Goal: Task Accomplishment & Management: Manage account settings

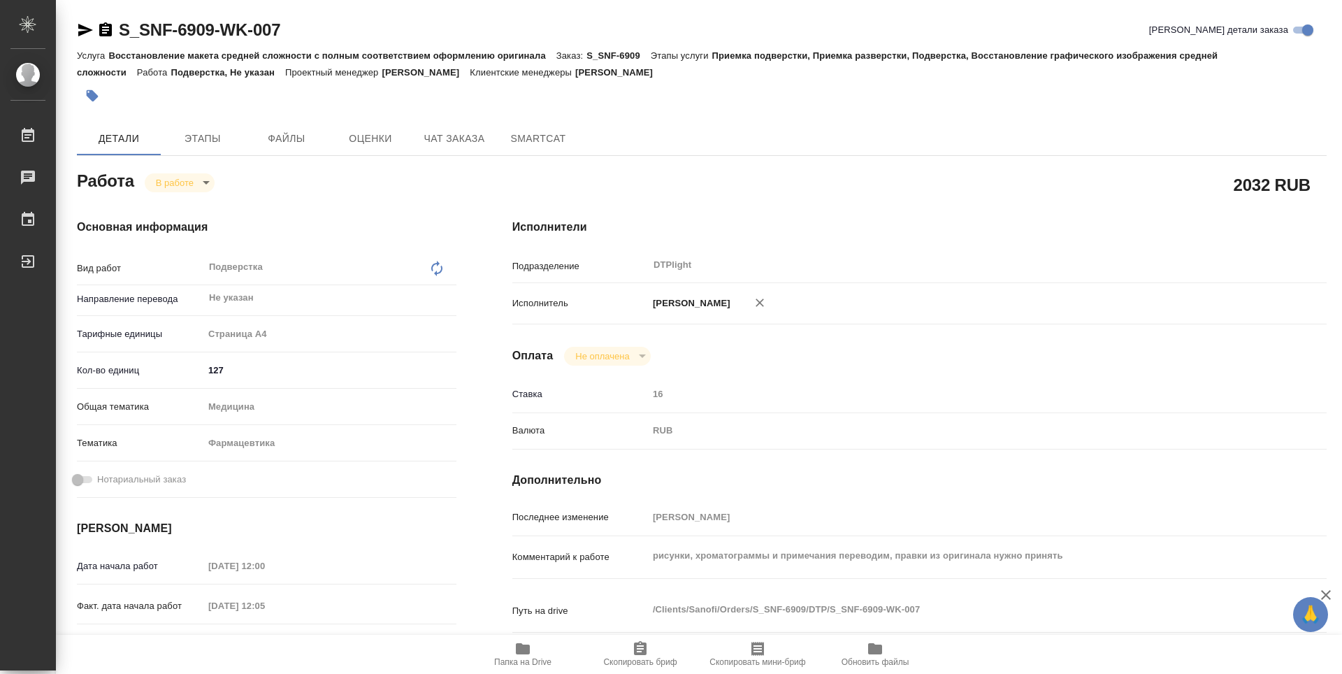
scroll to position [419, 0]
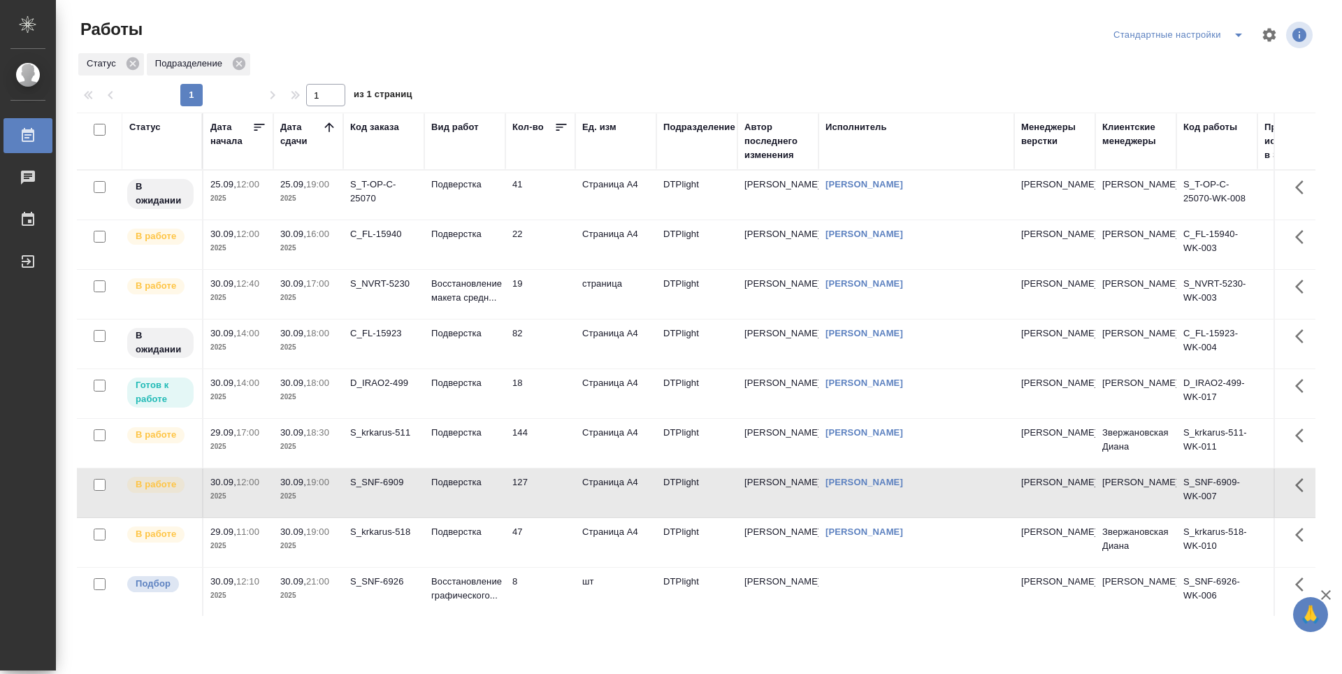
click at [556, 259] on td "22" at bounding box center [540, 244] width 70 height 49
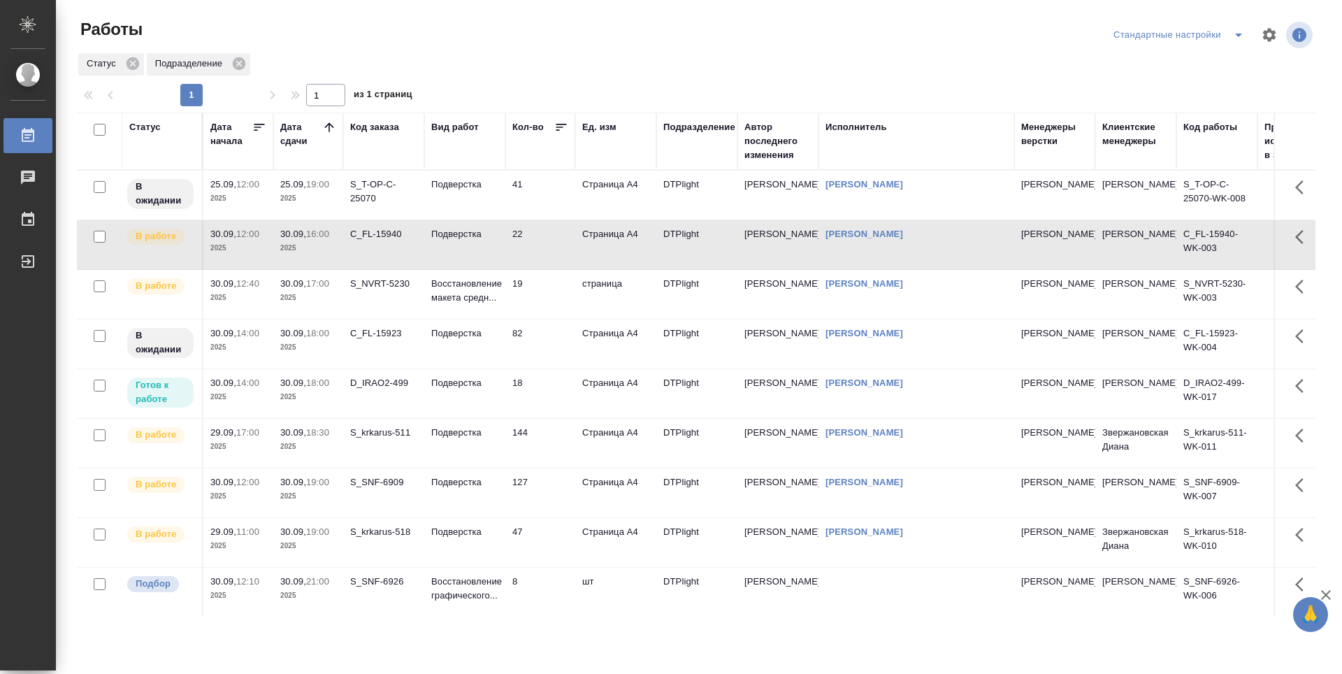
click at [551, 285] on td "19" at bounding box center [540, 294] width 70 height 49
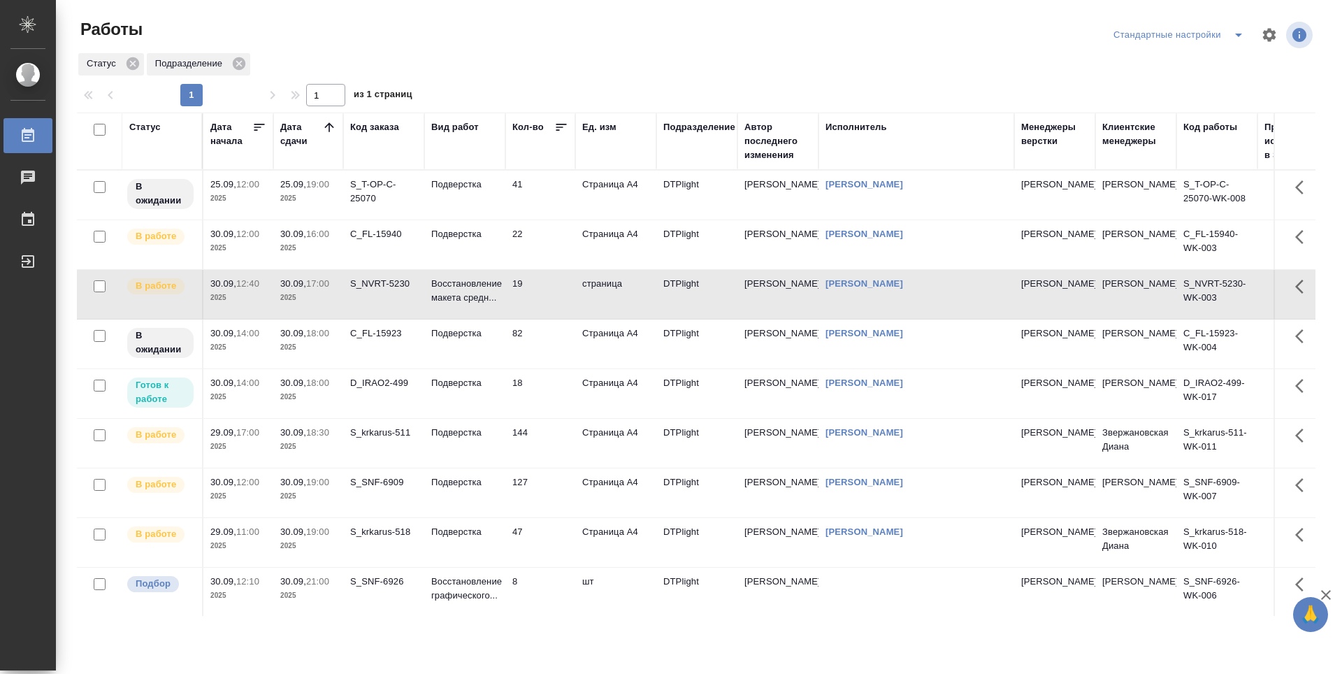
click at [549, 331] on td "82" at bounding box center [540, 343] width 70 height 49
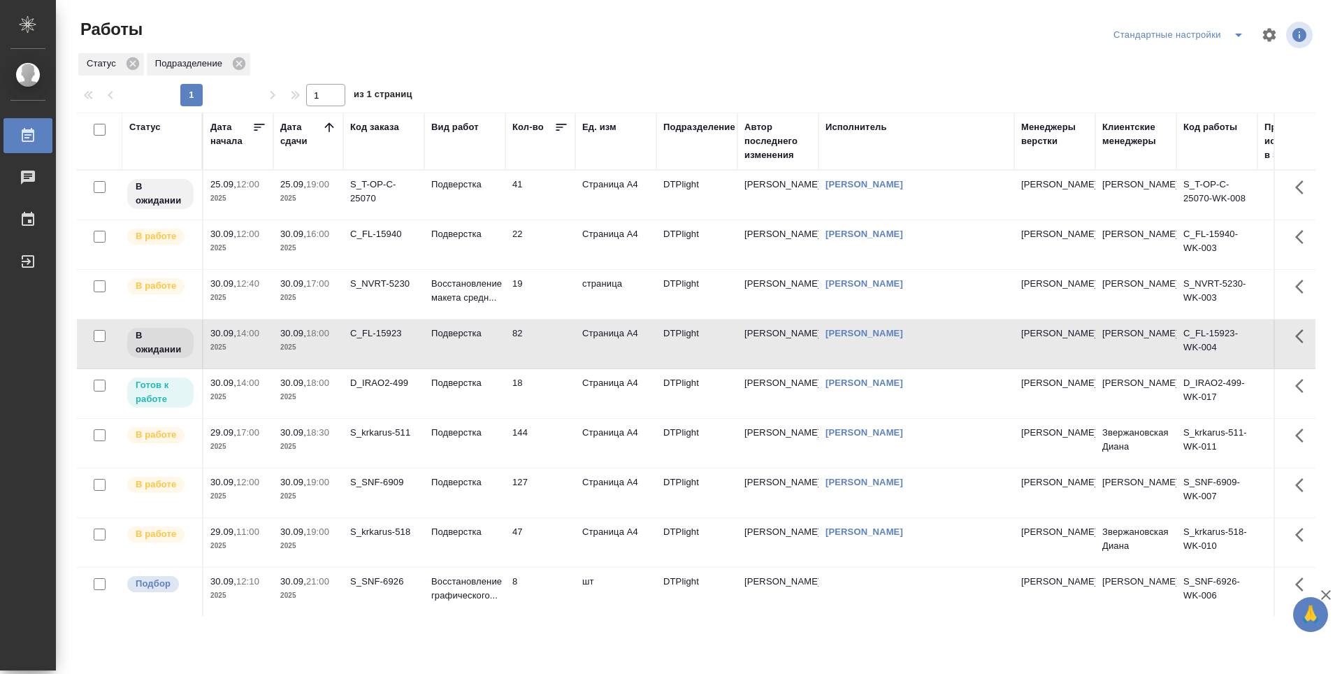
click at [546, 389] on td "18" at bounding box center [540, 393] width 70 height 49
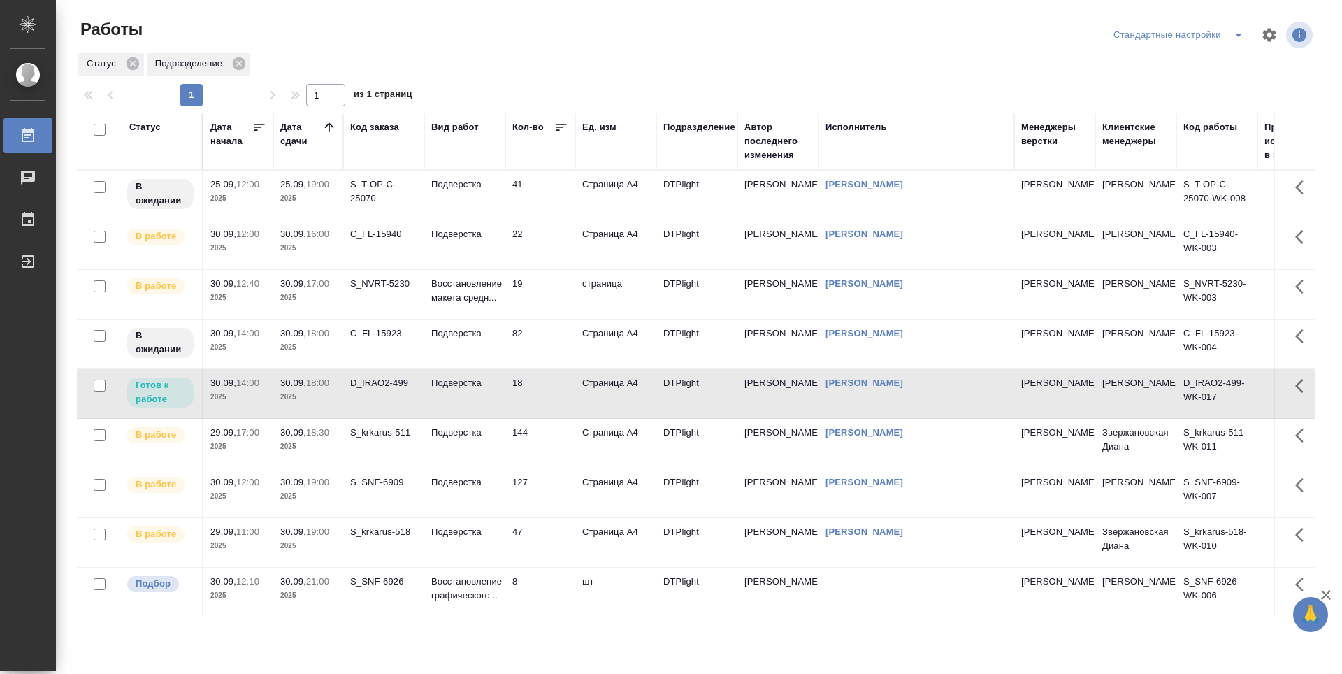
click at [551, 428] on td "144" at bounding box center [540, 443] width 70 height 49
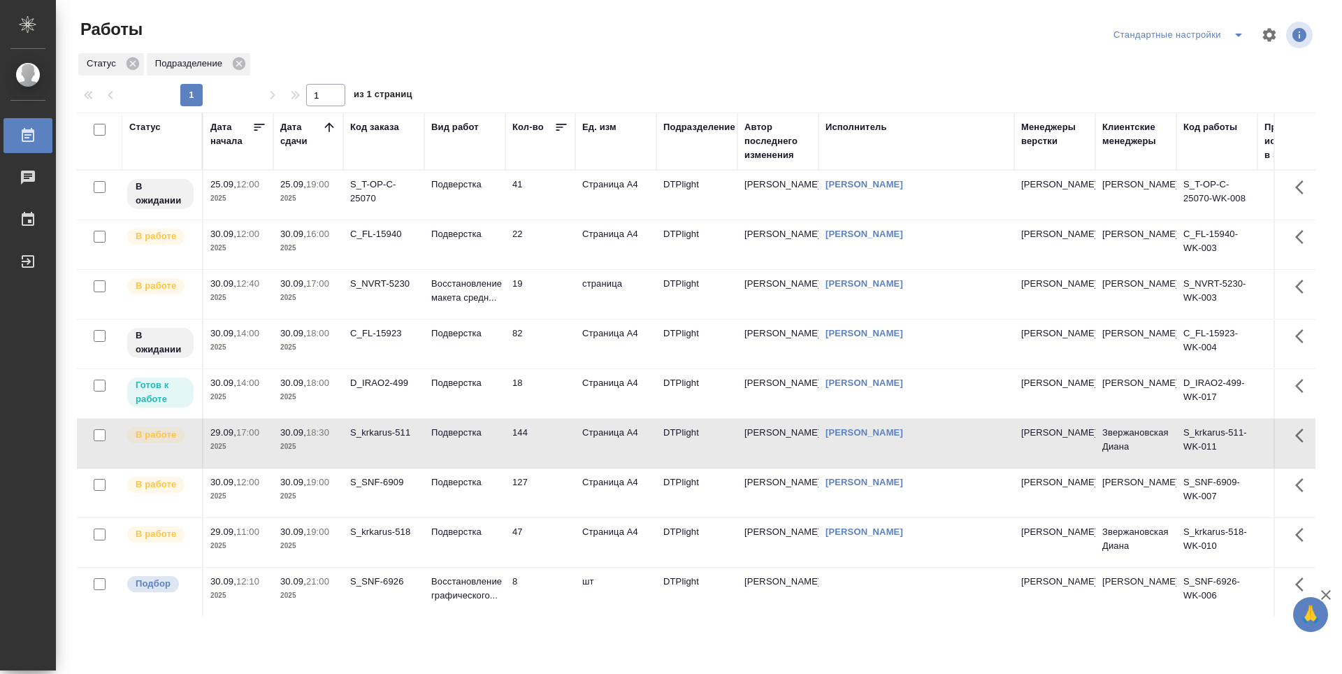
click at [551, 390] on td "18" at bounding box center [540, 393] width 70 height 49
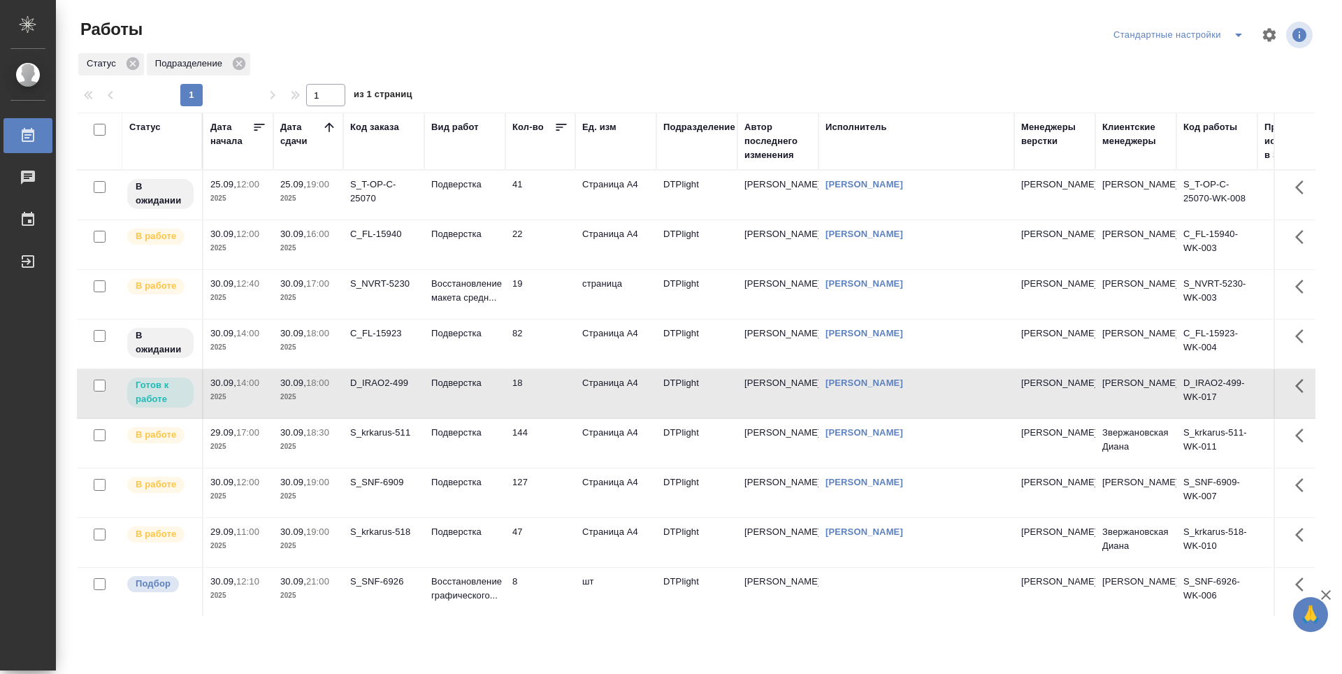
click at [563, 434] on td "144" at bounding box center [540, 443] width 70 height 49
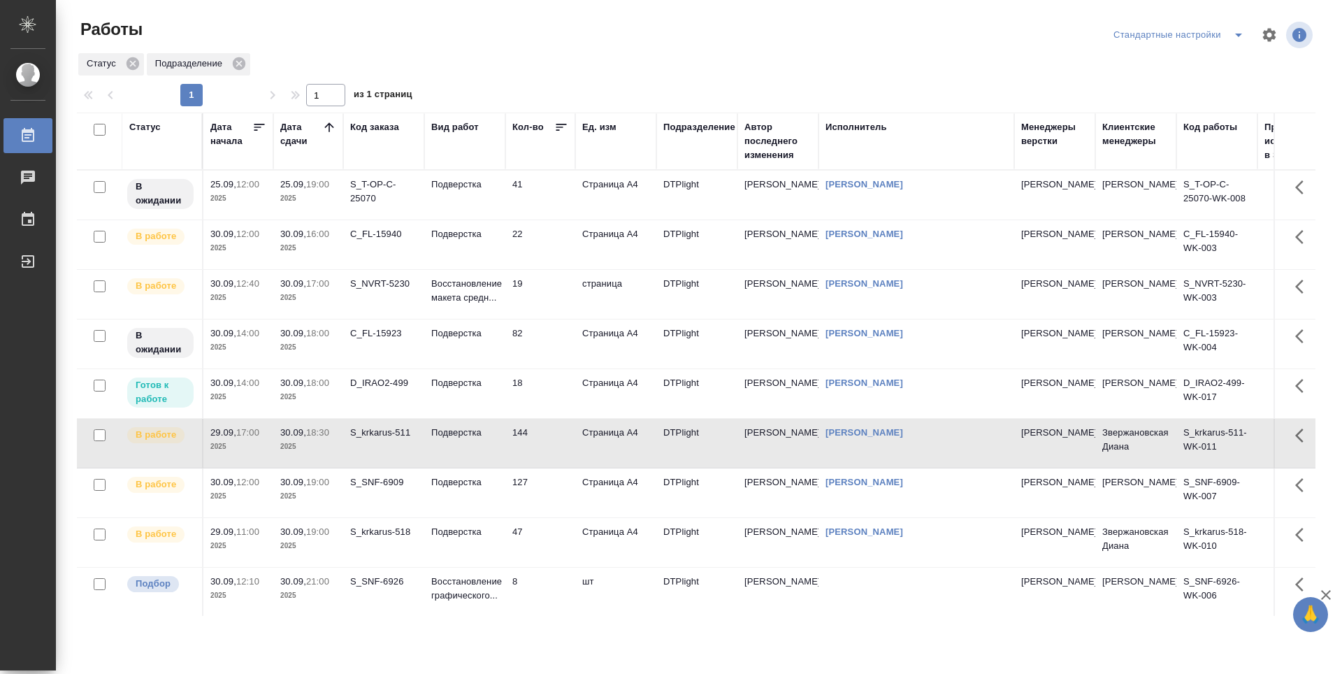
click at [544, 495] on td "127" at bounding box center [540, 492] width 70 height 49
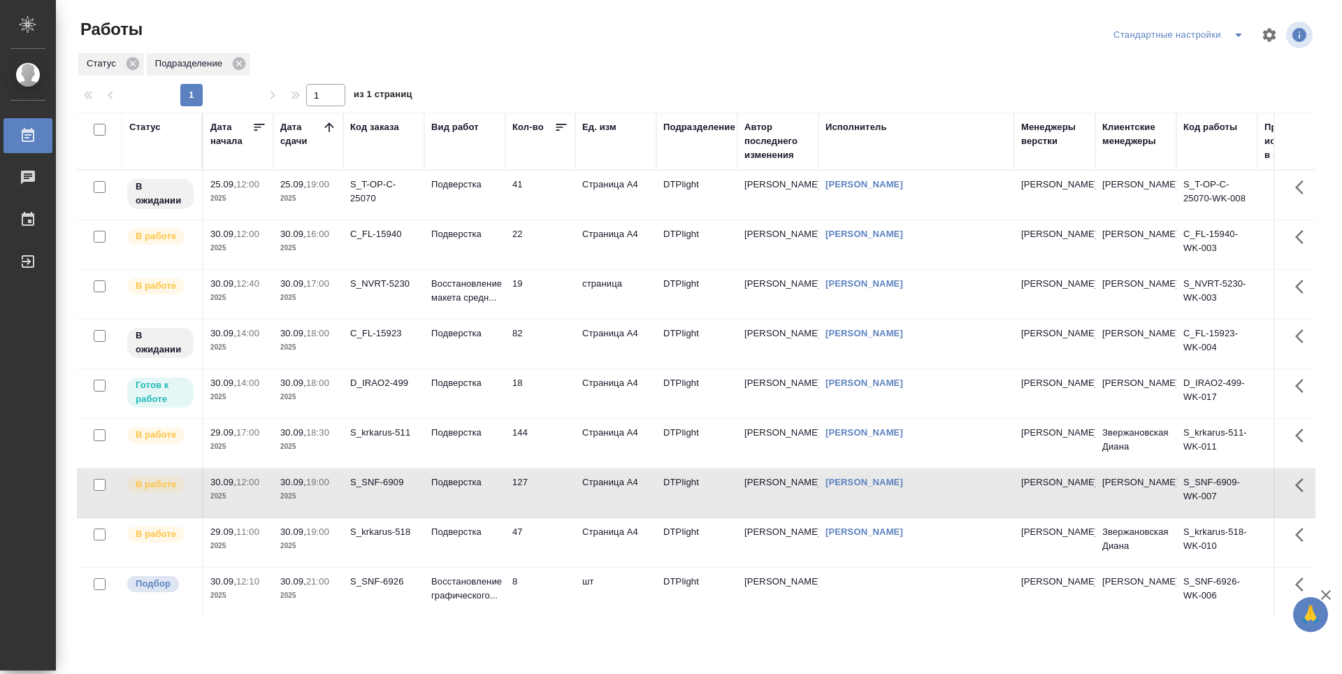
click at [544, 530] on td "47" at bounding box center [540, 542] width 70 height 49
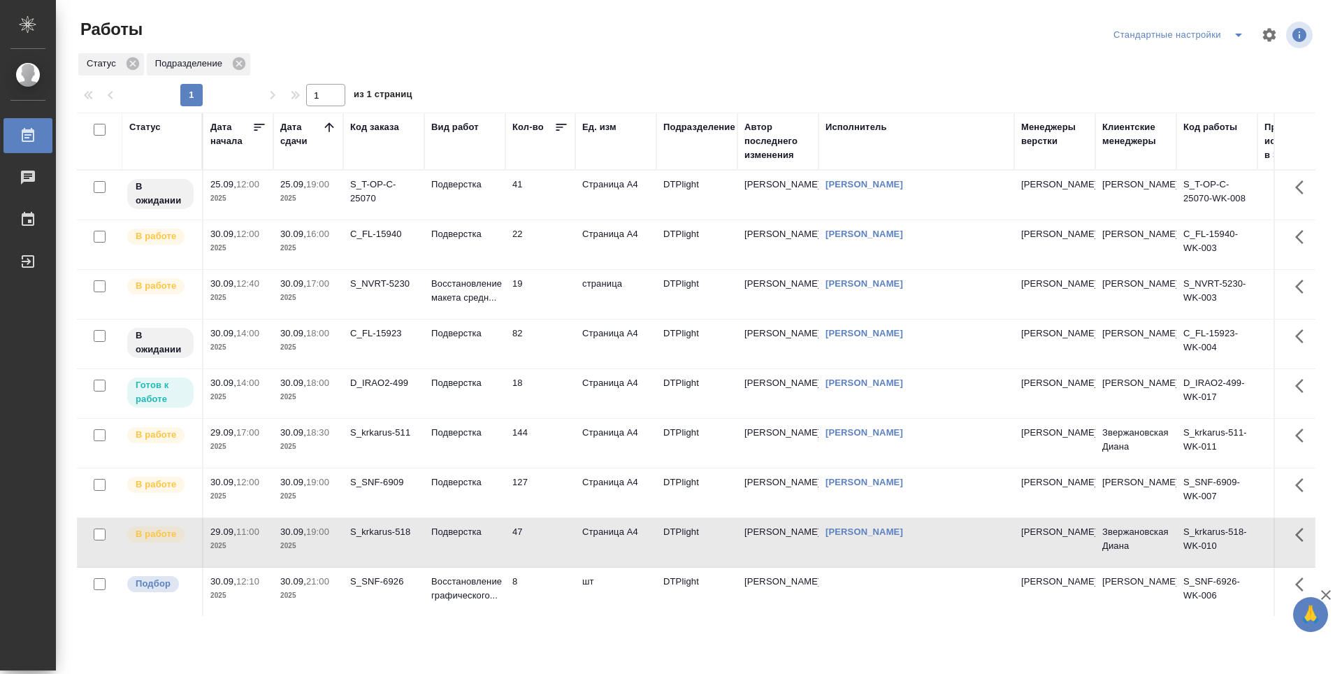
click at [554, 502] on td "127" at bounding box center [540, 492] width 70 height 49
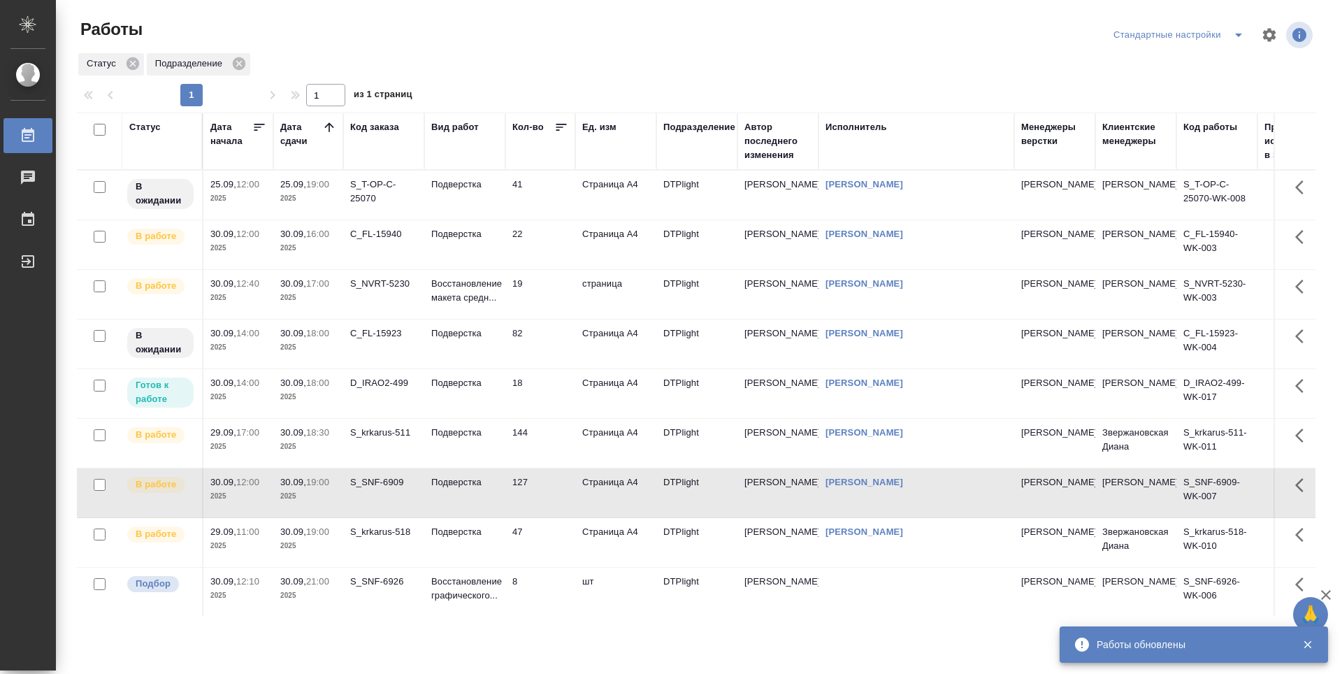
click at [554, 240] on td "22" at bounding box center [540, 244] width 70 height 49
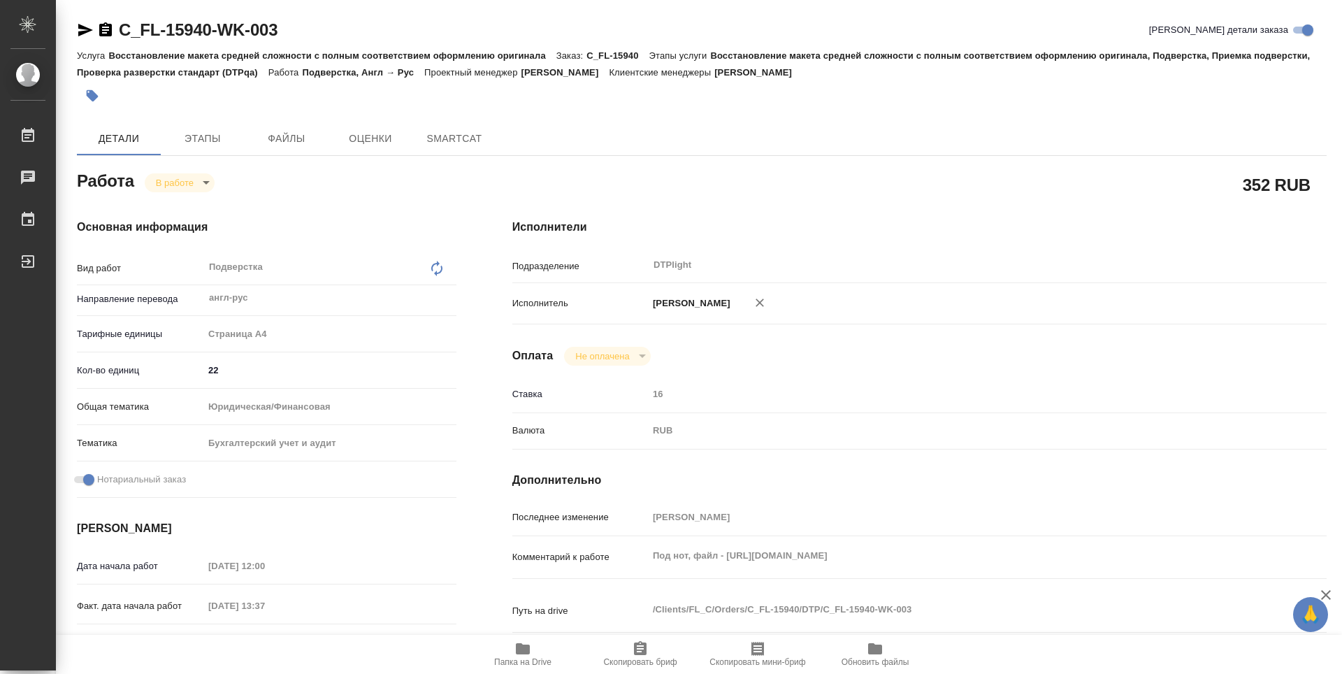
type textarea "x"
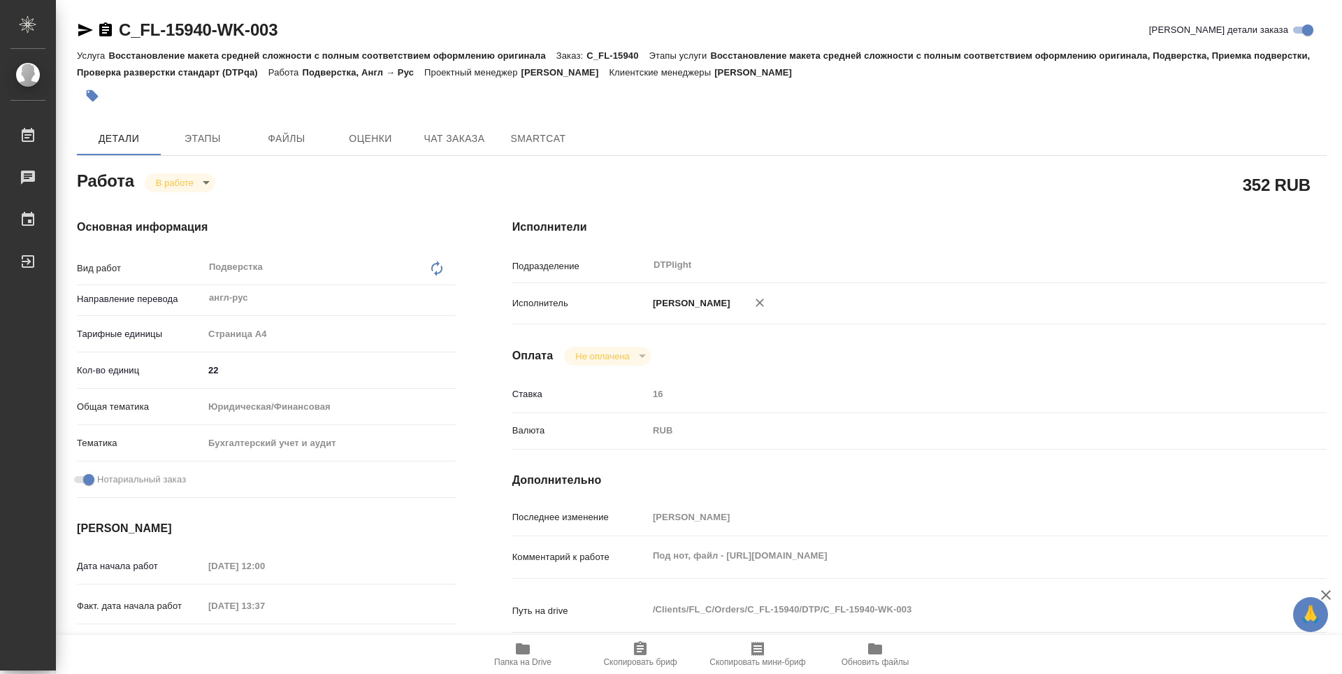
type textarea "x"
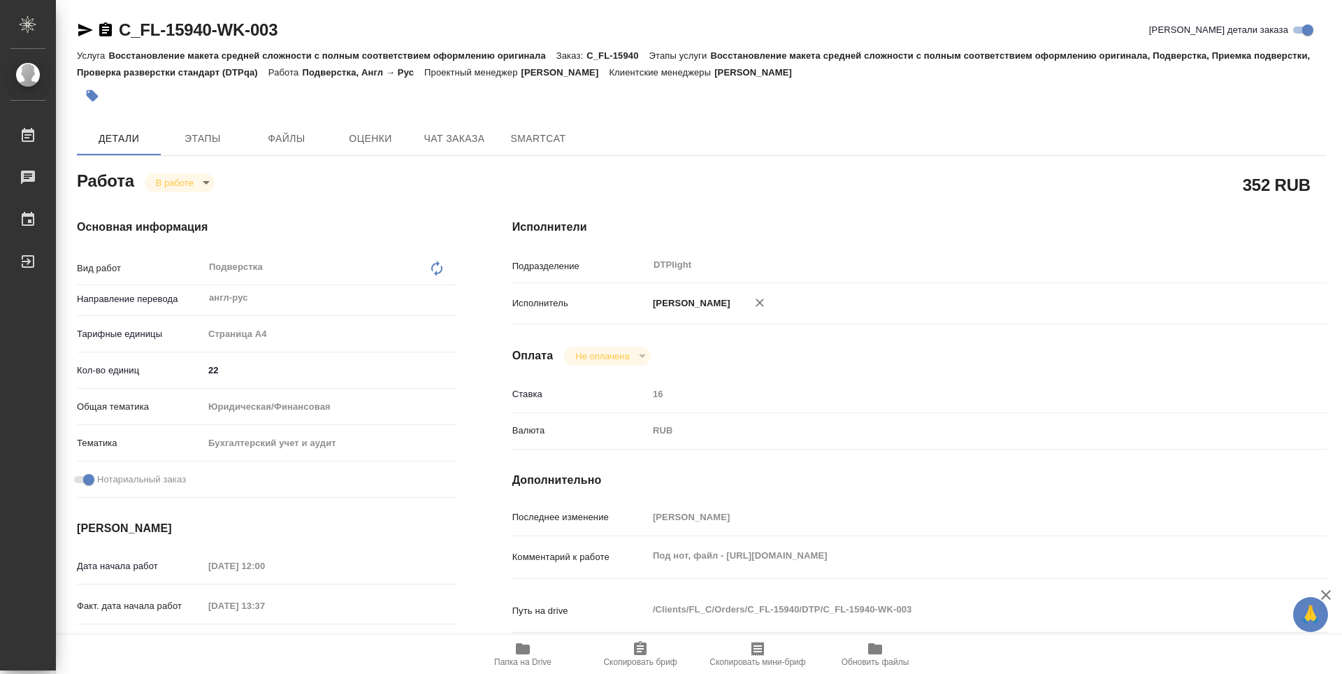
type textarea "x"
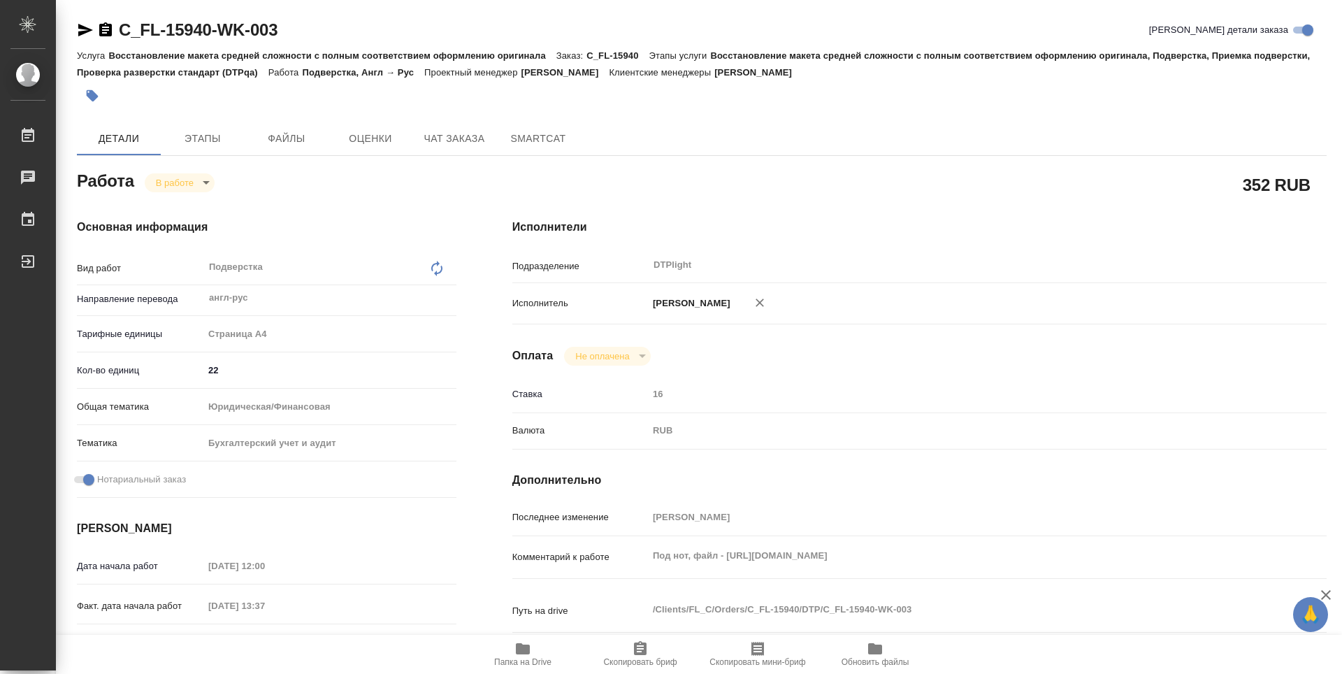
type textarea "x"
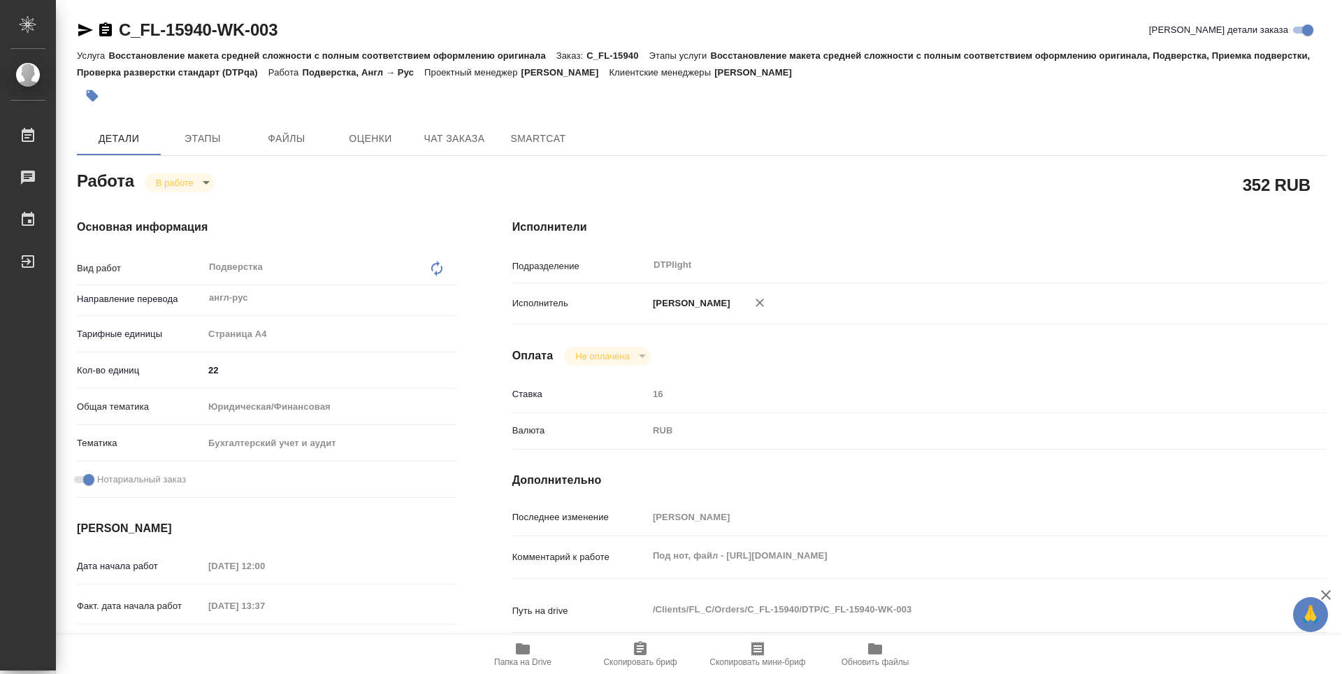
click at [531, 645] on span "Папка на Drive" at bounding box center [522, 653] width 101 height 27
click at [109, 28] on icon "button" at bounding box center [105, 29] width 13 height 14
click at [527, 649] on icon "button" at bounding box center [523, 648] width 14 height 11
click at [207, 182] on body "🙏 .cls-1 fill:#fff; AWATERA Guselnikov Roman Работы 0 Чаты График Выйти C_FL-15…" at bounding box center [671, 337] width 1342 height 674
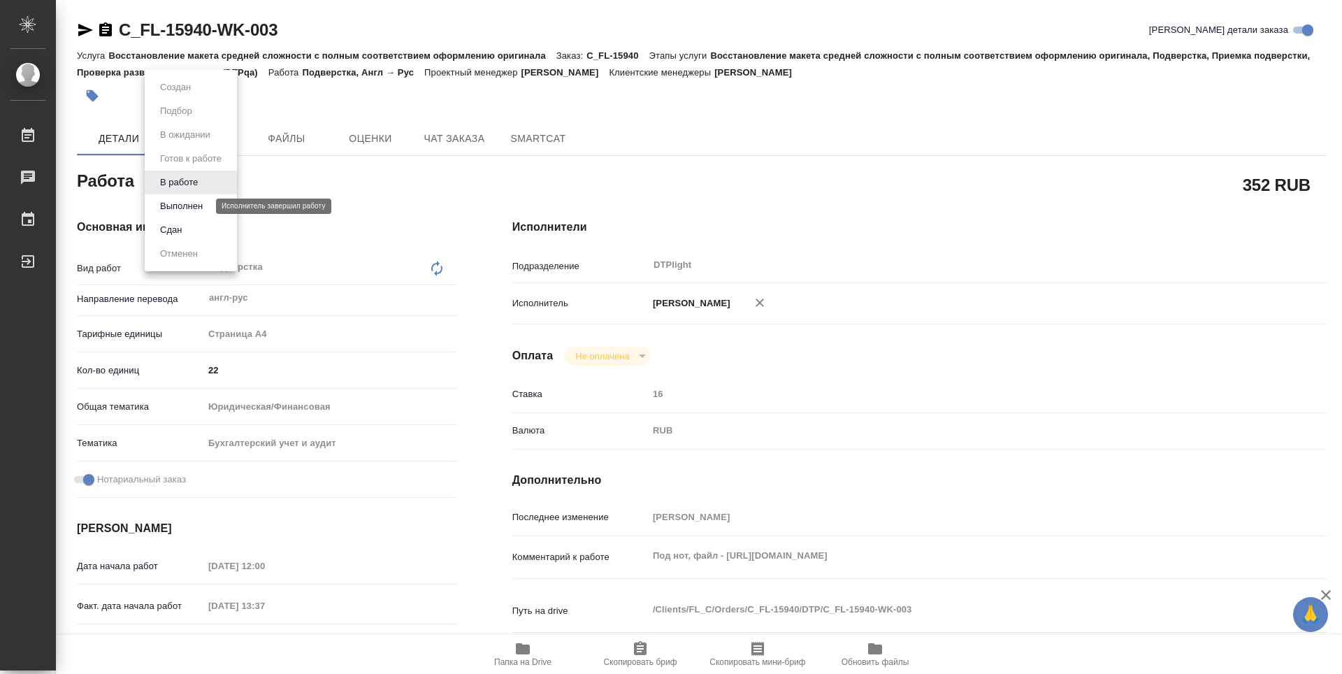
click at [199, 208] on button "Выполнен" at bounding box center [181, 205] width 51 height 15
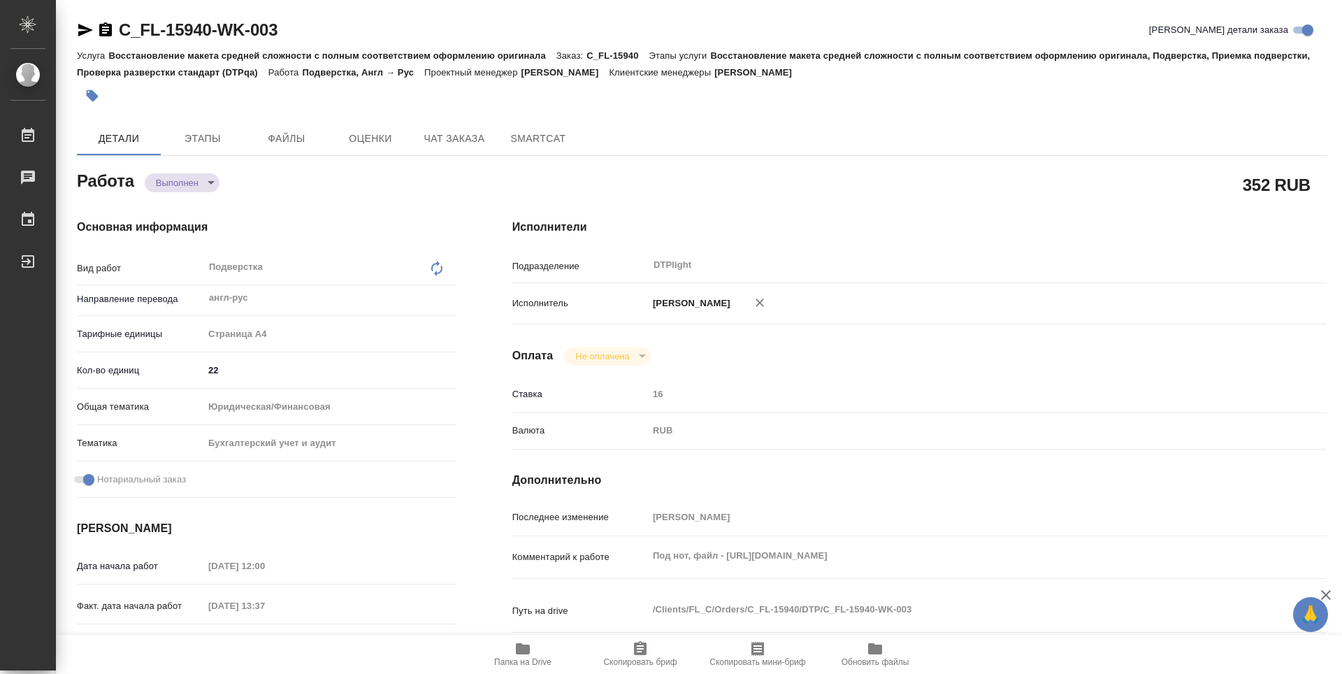
type textarea "x"
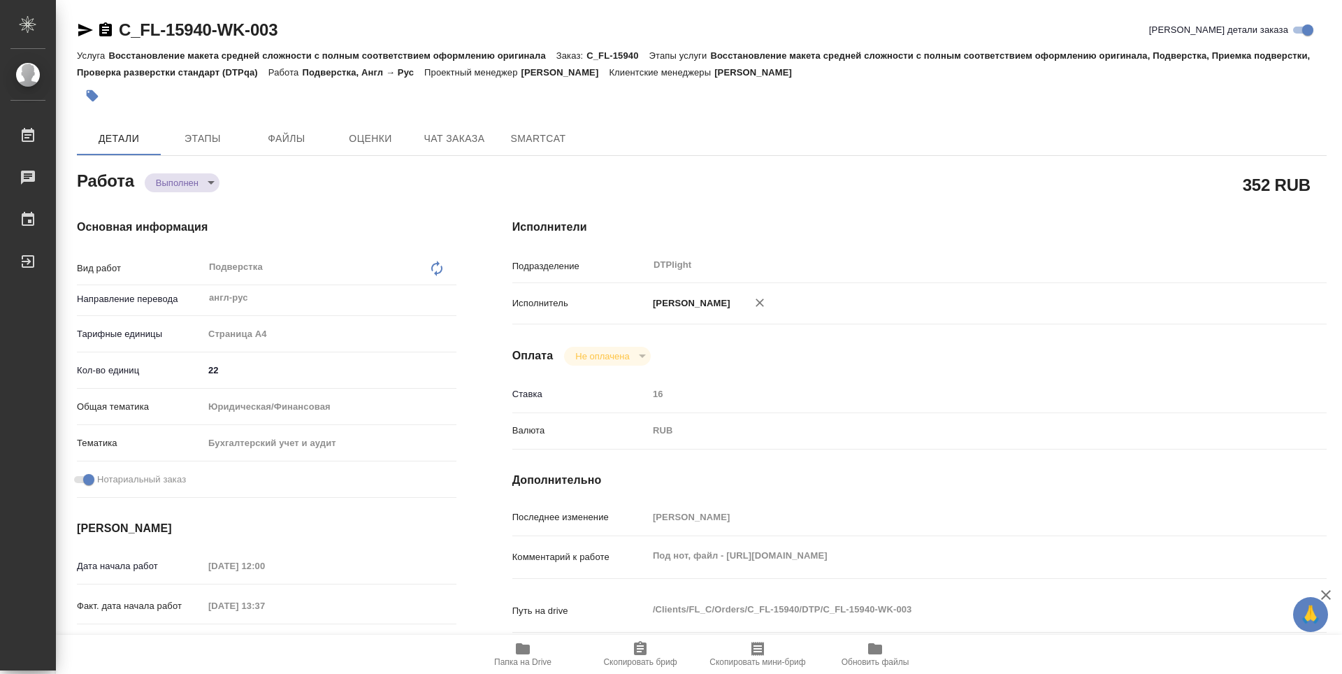
type textarea "x"
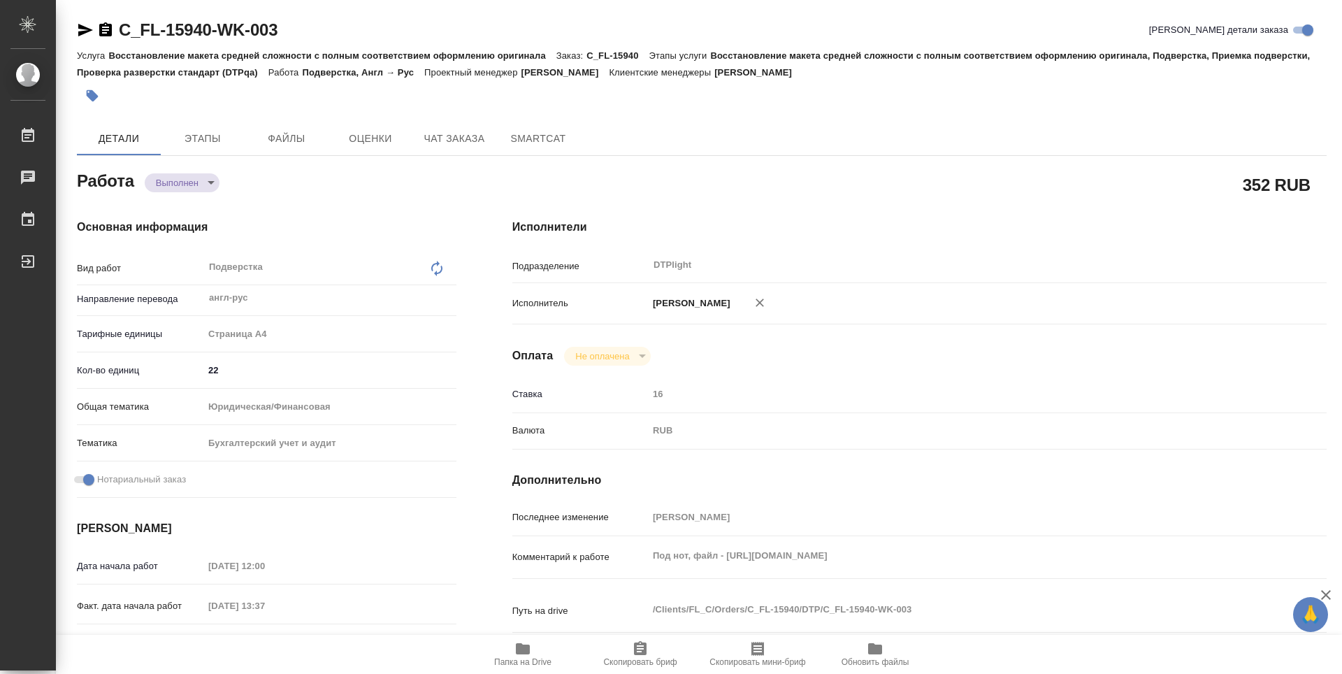
type textarea "x"
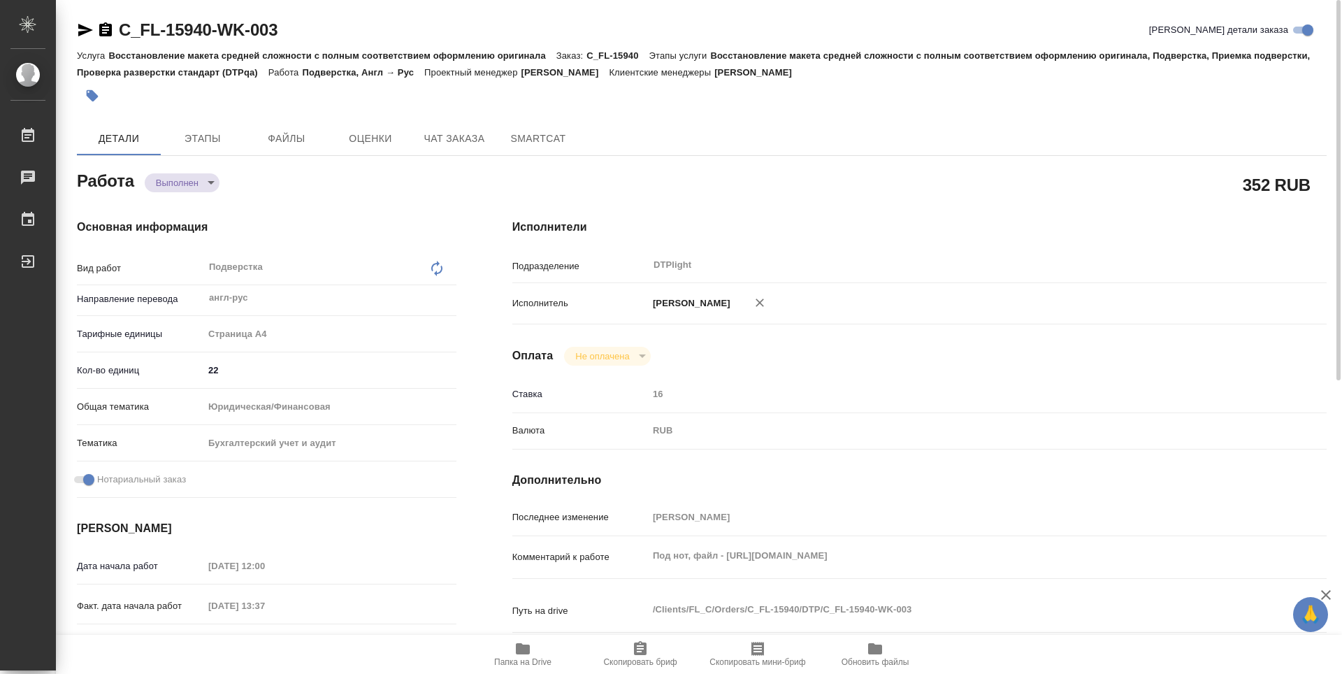
click at [104, 33] on icon "button" at bounding box center [105, 30] width 17 height 17
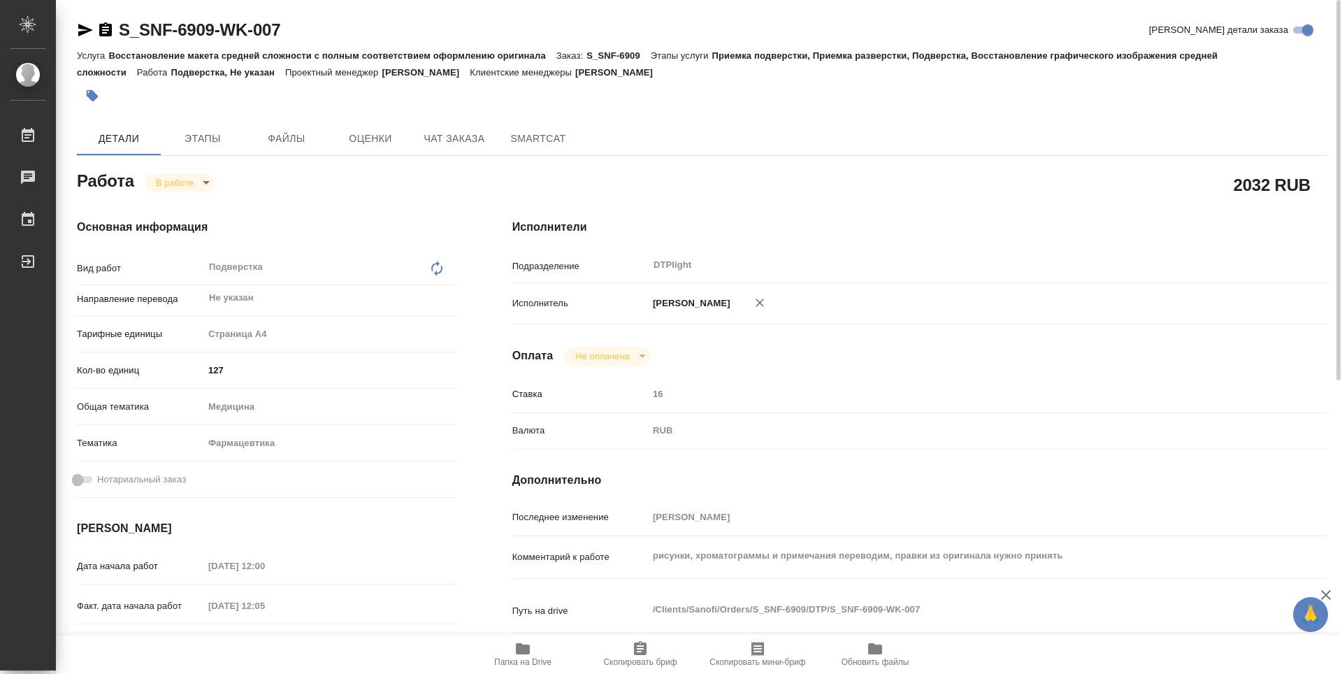
click at [457, 182] on div "Работа В работе inProgress" at bounding box center [266, 184] width 435 height 91
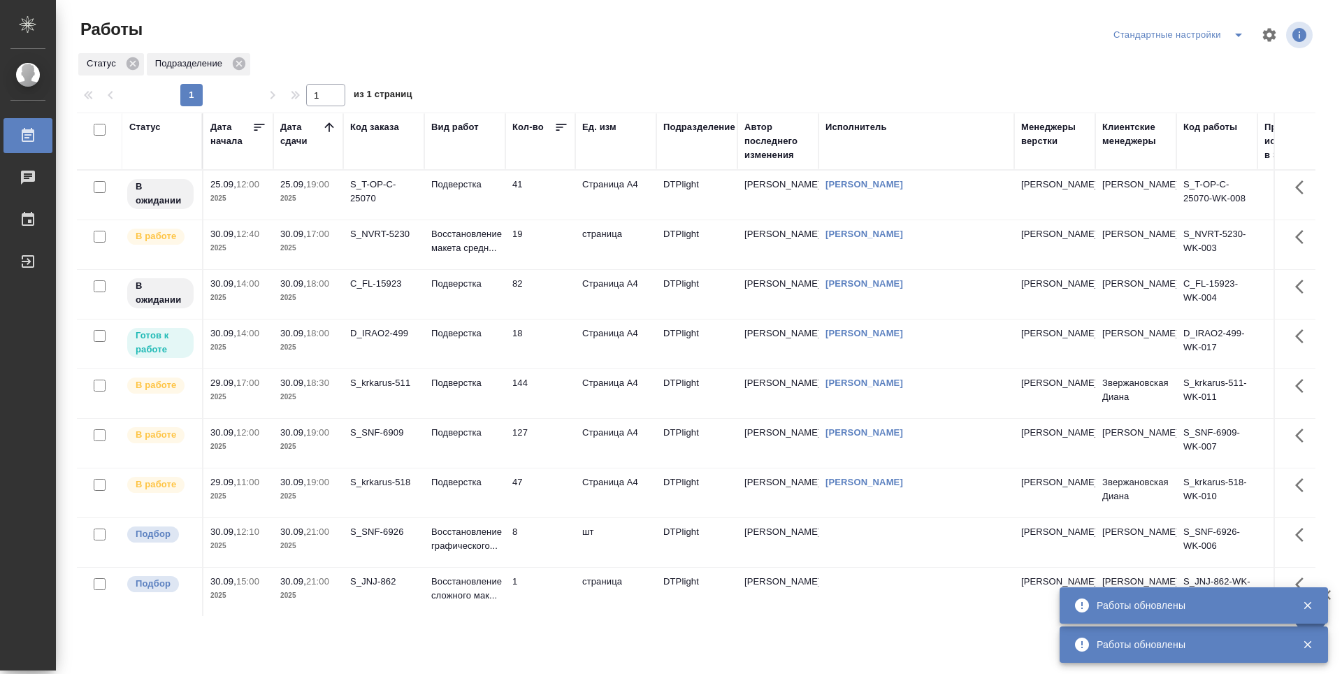
drag, startPoint x: 538, startPoint y: 231, endPoint x: 550, endPoint y: 250, distance: 22.3
click at [538, 231] on td "19" at bounding box center [540, 244] width 70 height 49
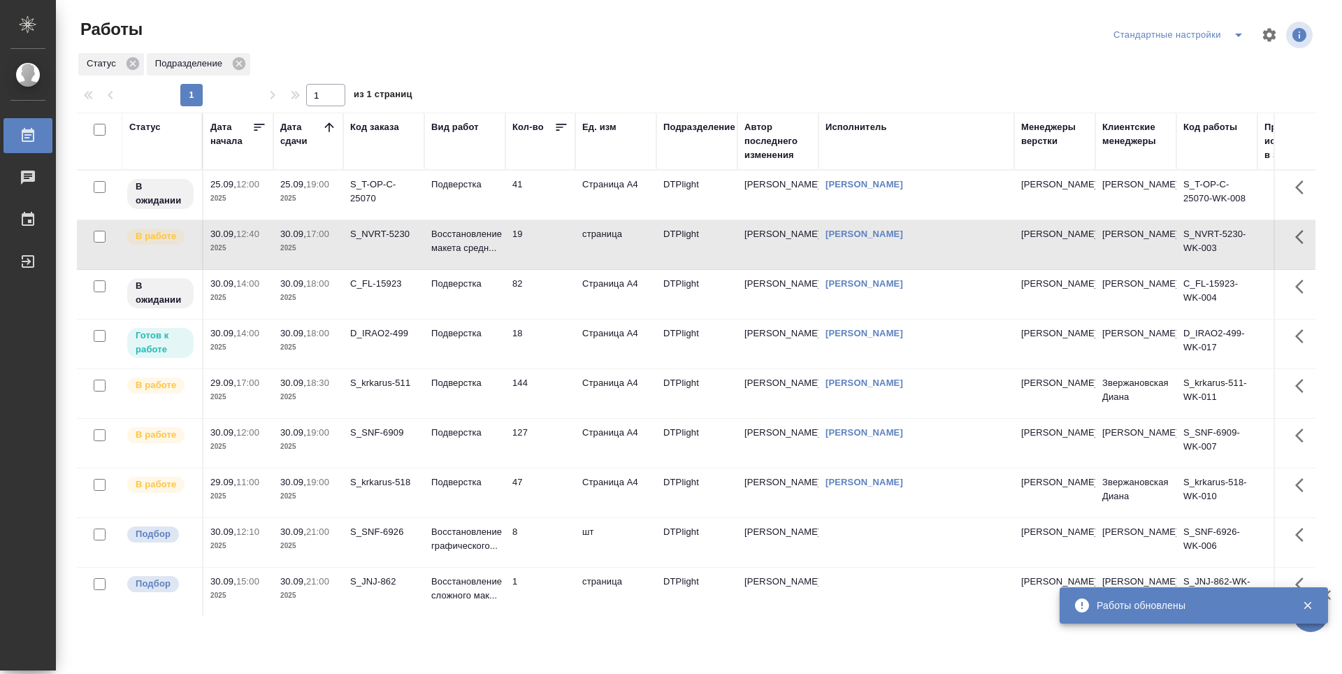
click at [555, 298] on td "82" at bounding box center [540, 294] width 70 height 49
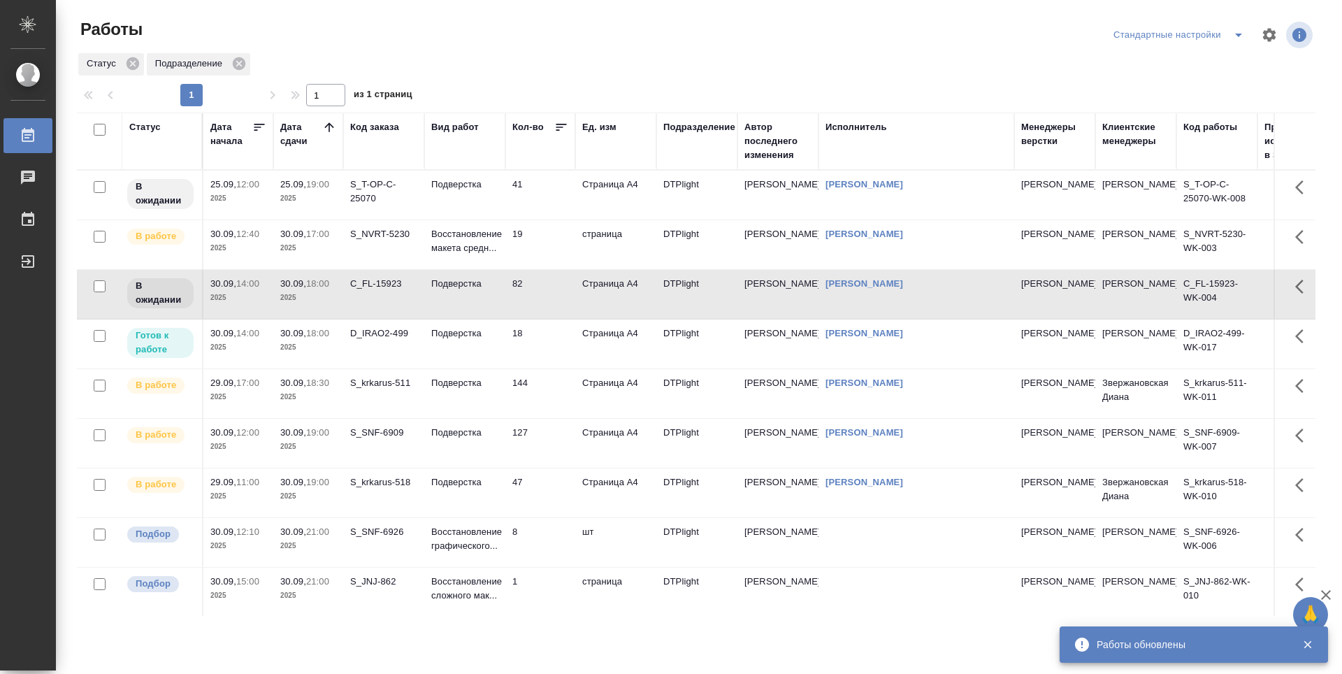
click at [554, 249] on td "19" at bounding box center [540, 244] width 70 height 49
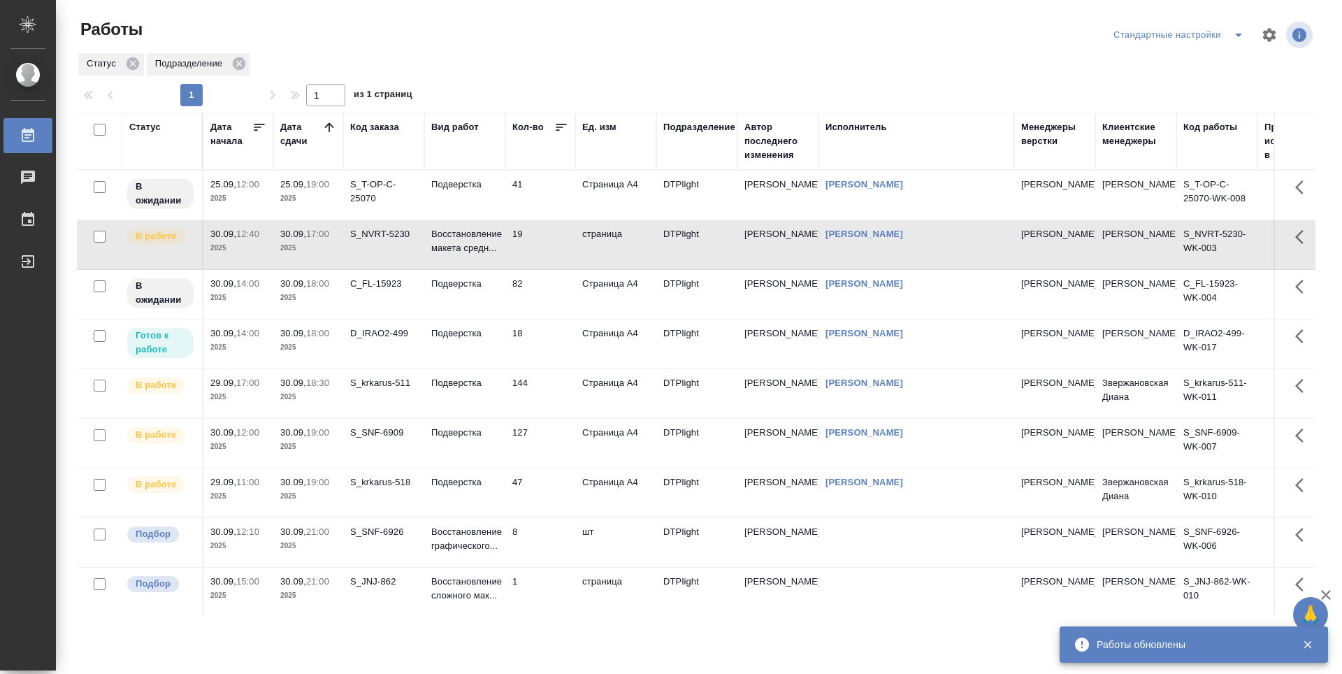
click at [380, 299] on td "C_FL-15923" at bounding box center [383, 294] width 81 height 49
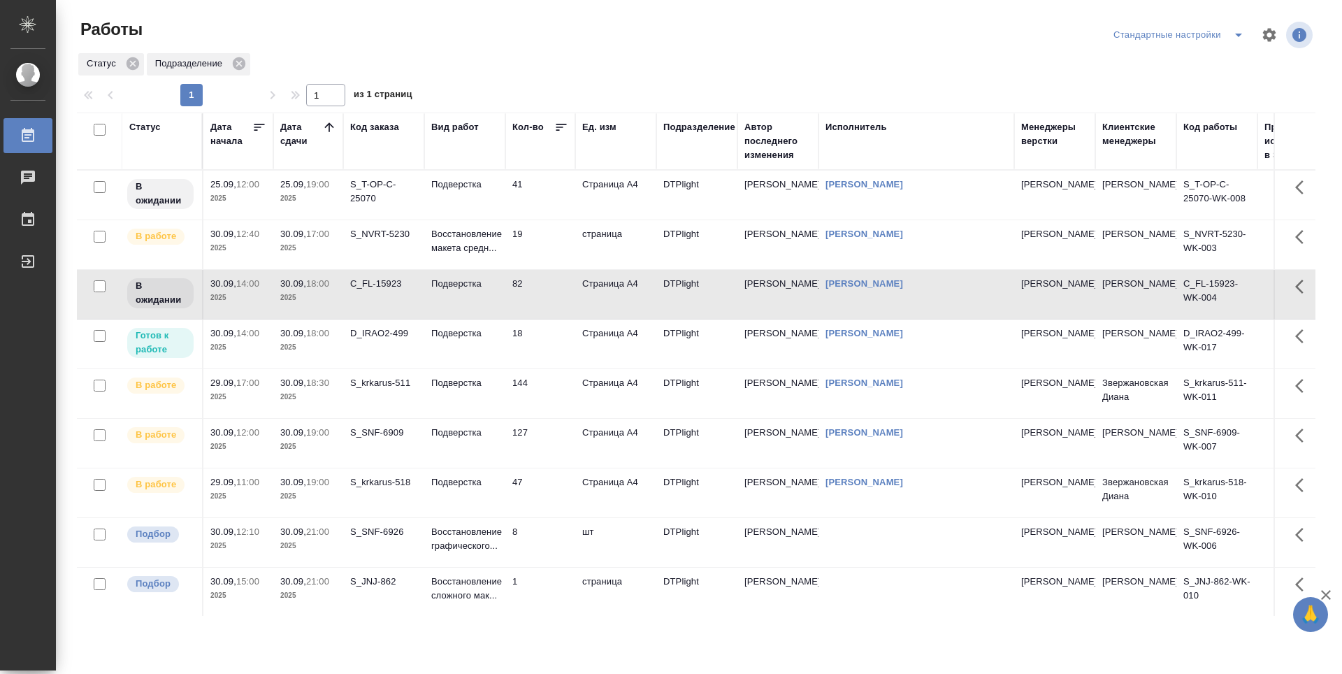
click at [379, 250] on td "S_NVRT-5230" at bounding box center [383, 244] width 81 height 49
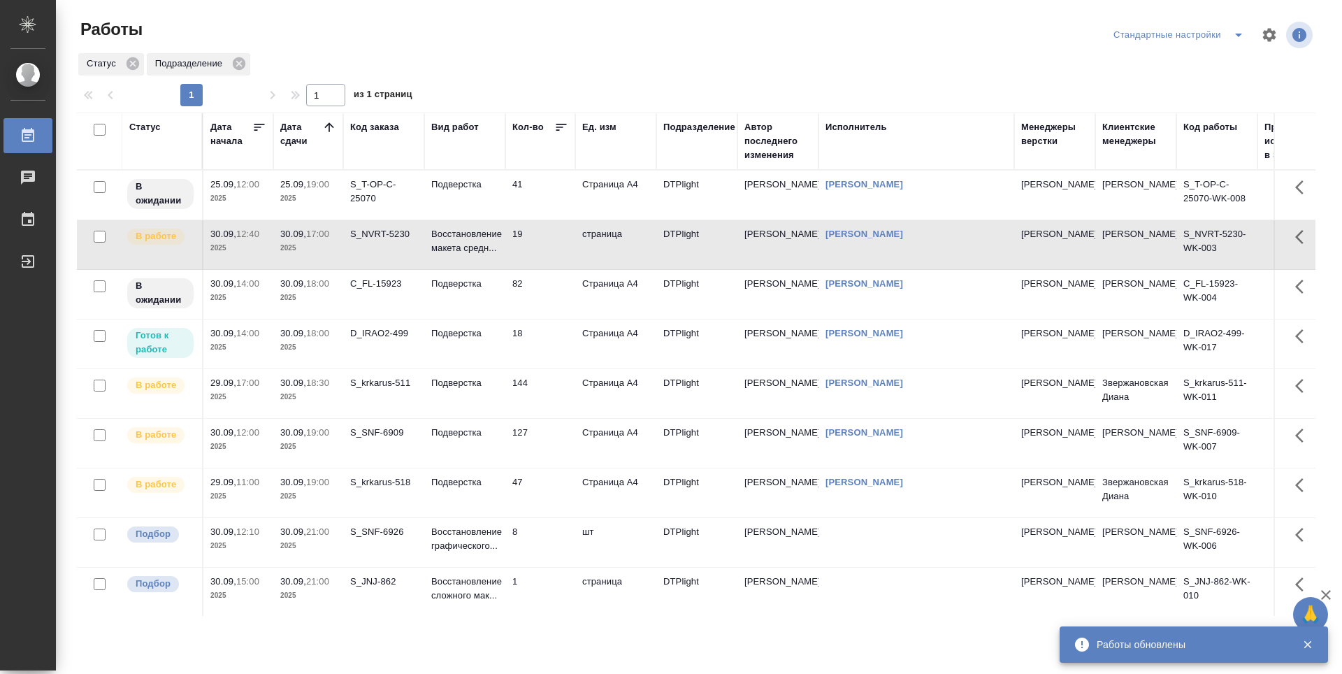
click at [547, 243] on td "19" at bounding box center [540, 244] width 70 height 49
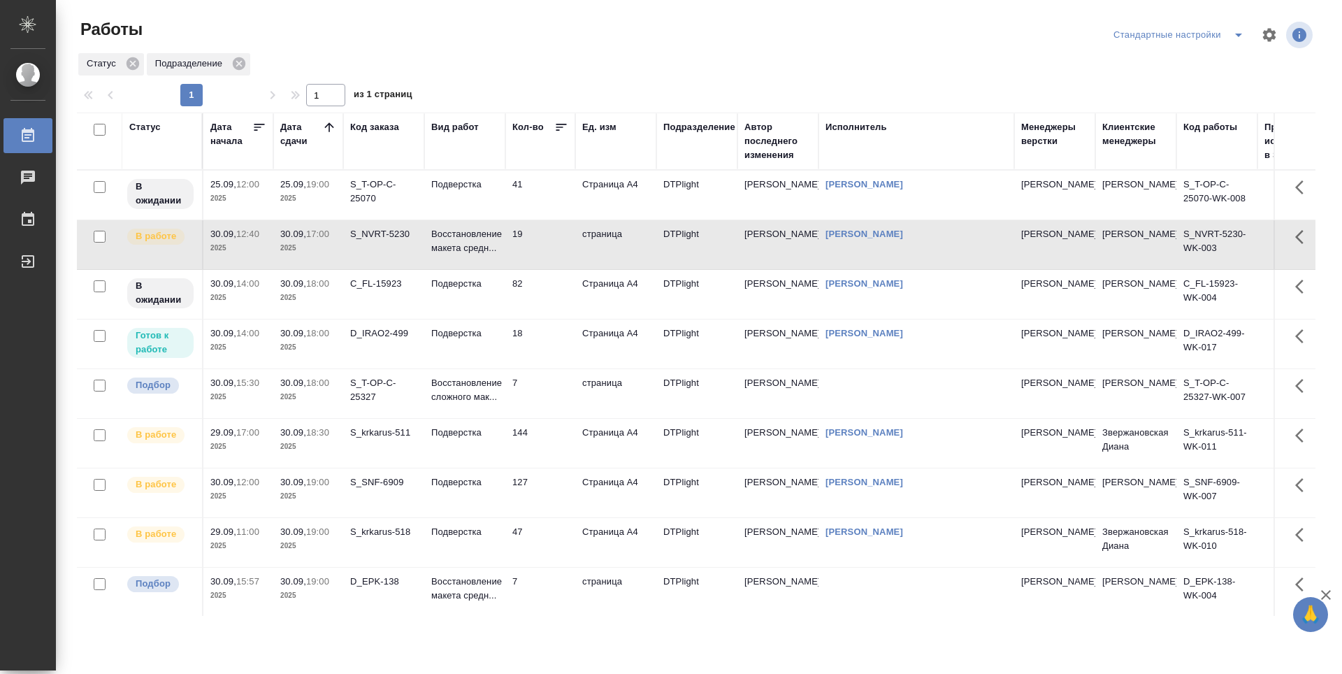
click at [551, 349] on td "18" at bounding box center [540, 343] width 70 height 49
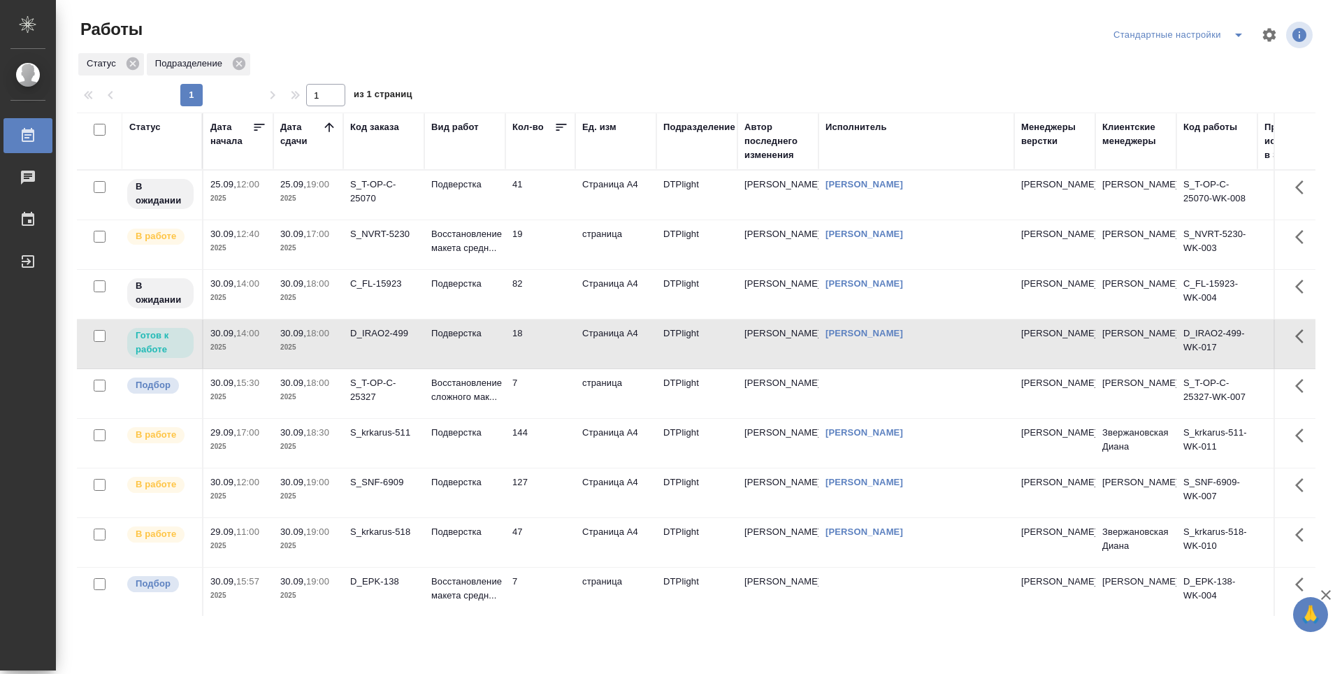
click at [551, 349] on td "18" at bounding box center [540, 343] width 70 height 49
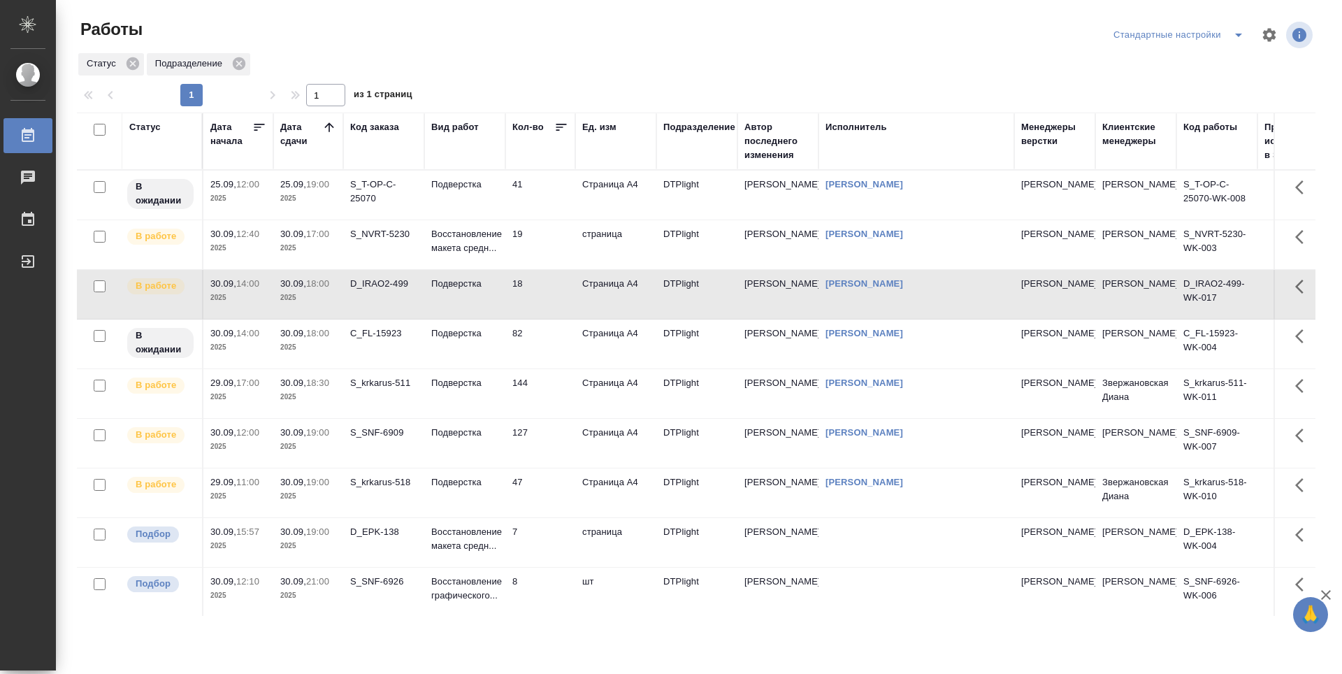
click at [549, 352] on td "82" at bounding box center [540, 343] width 70 height 49
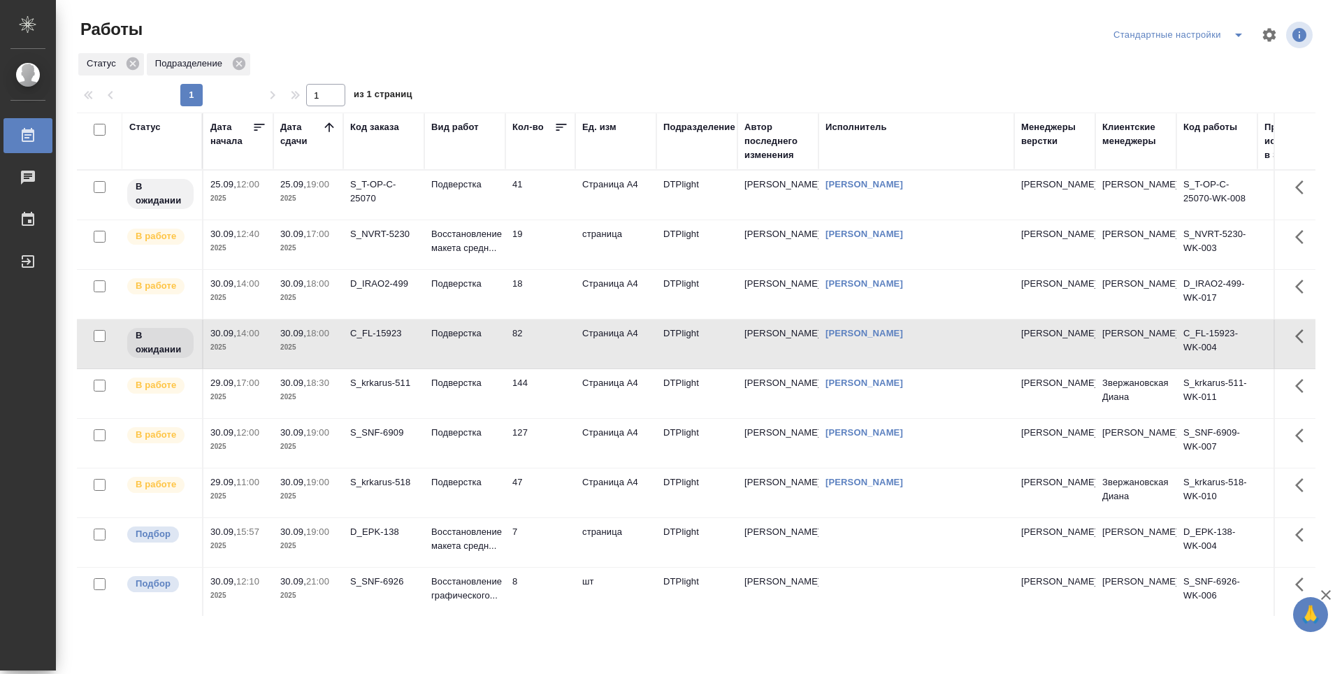
click at [554, 243] on td "19" at bounding box center [540, 244] width 70 height 49
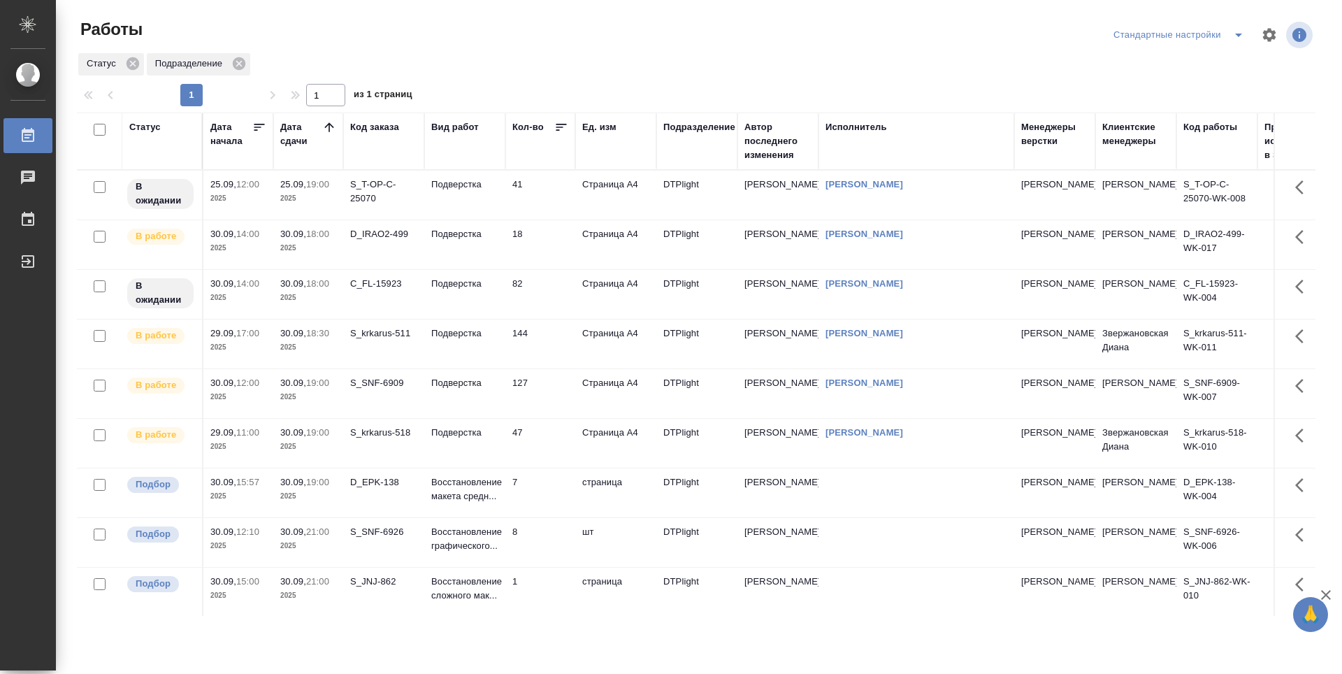
click at [565, 254] on td "18" at bounding box center [540, 244] width 70 height 49
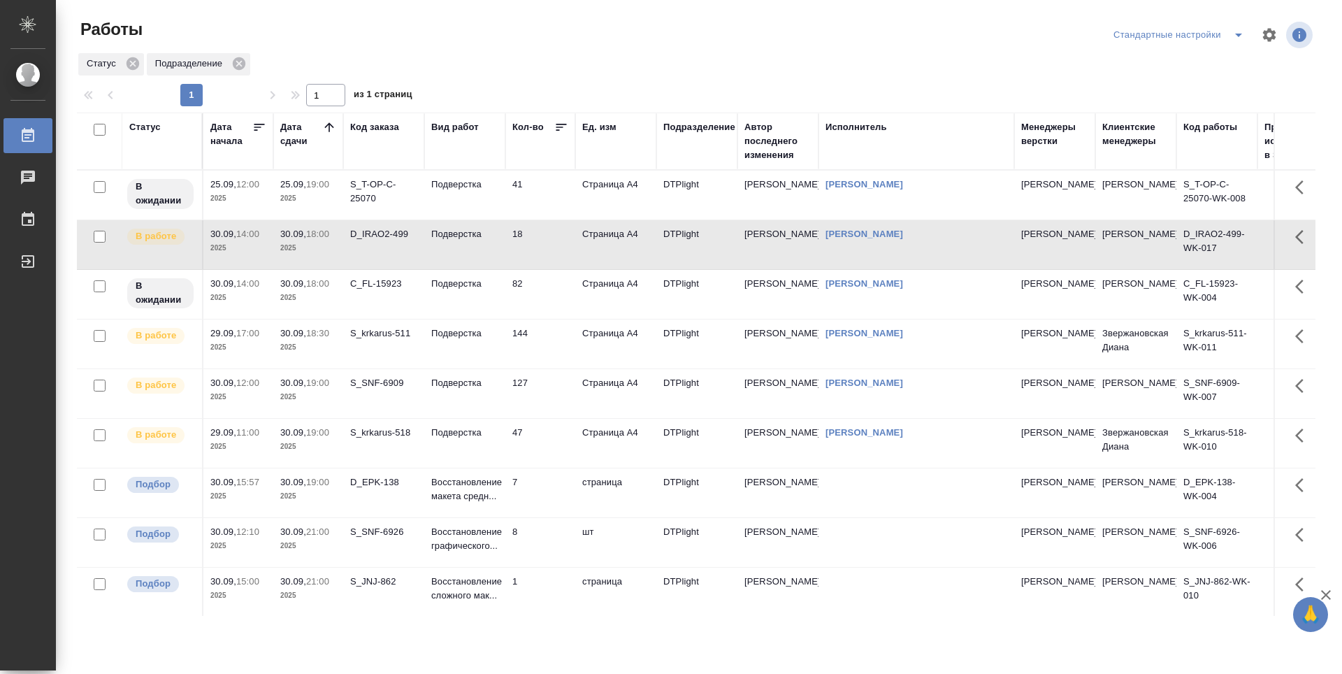
click at [540, 335] on td "144" at bounding box center [540, 343] width 70 height 49
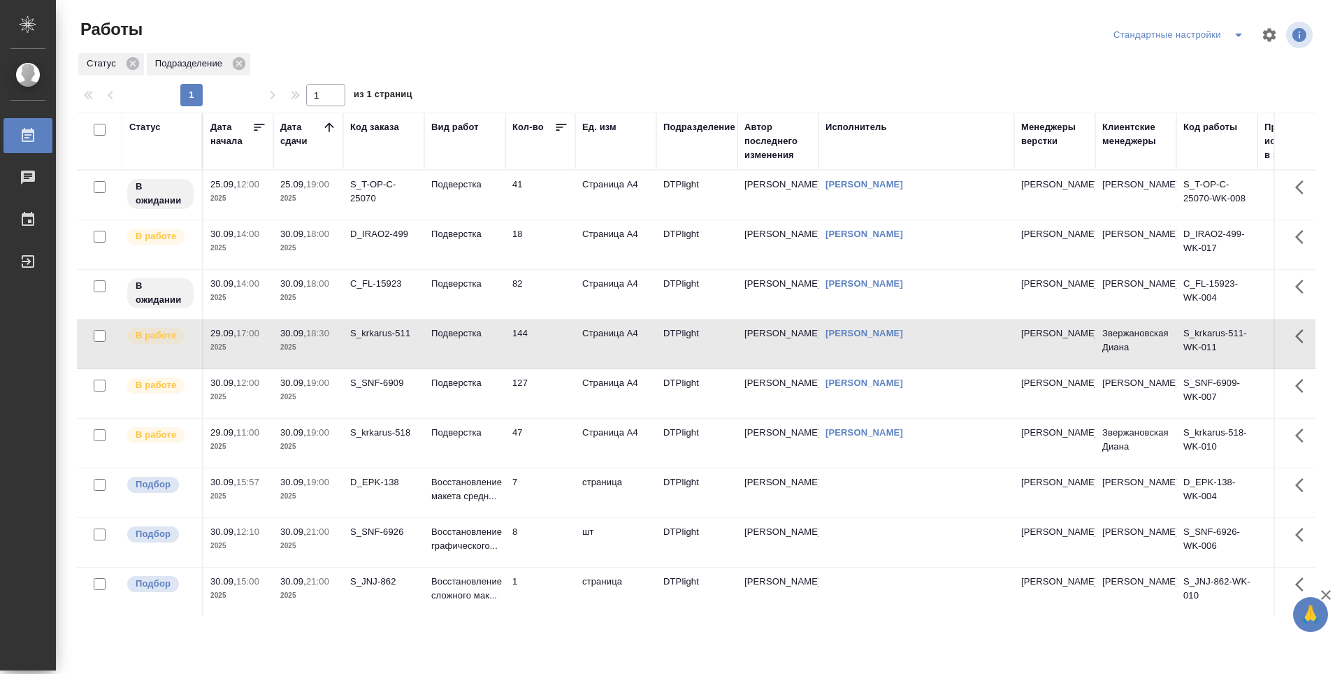
click at [537, 340] on td "144" at bounding box center [540, 343] width 70 height 49
click at [304, 255] on td "30.09, 18:00 2025" at bounding box center [308, 244] width 70 height 49
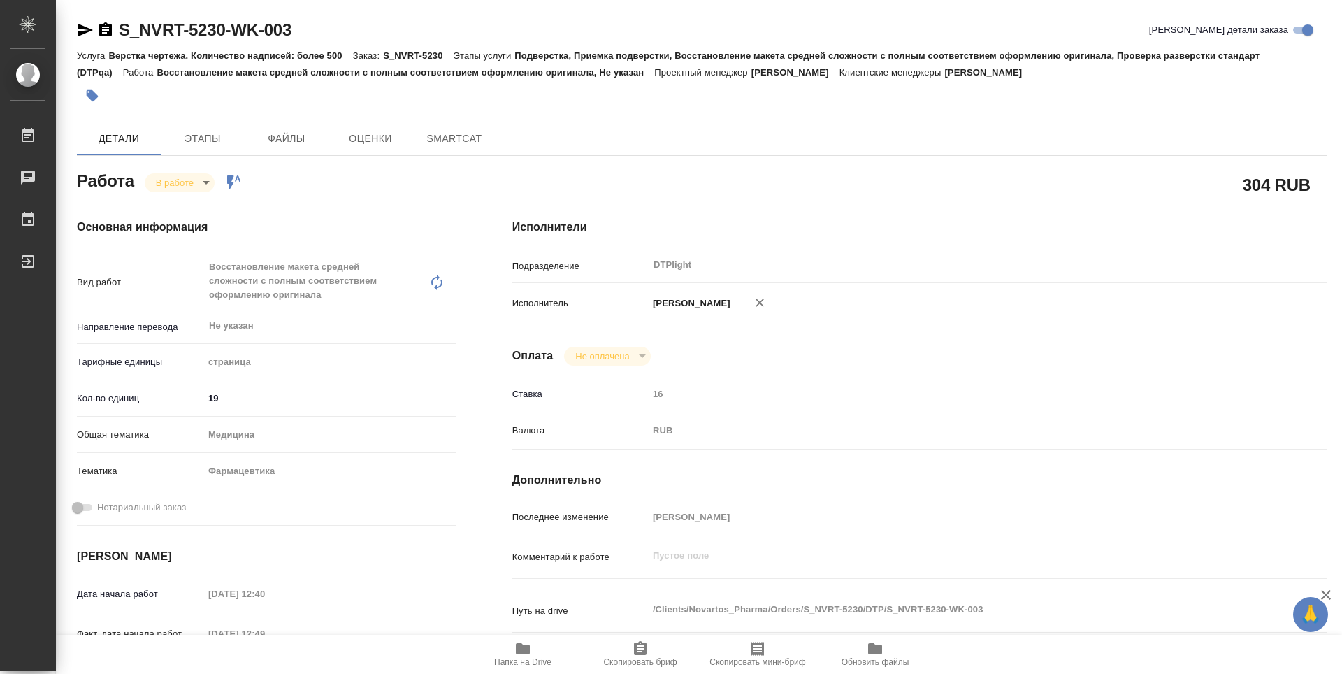
type textarea "x"
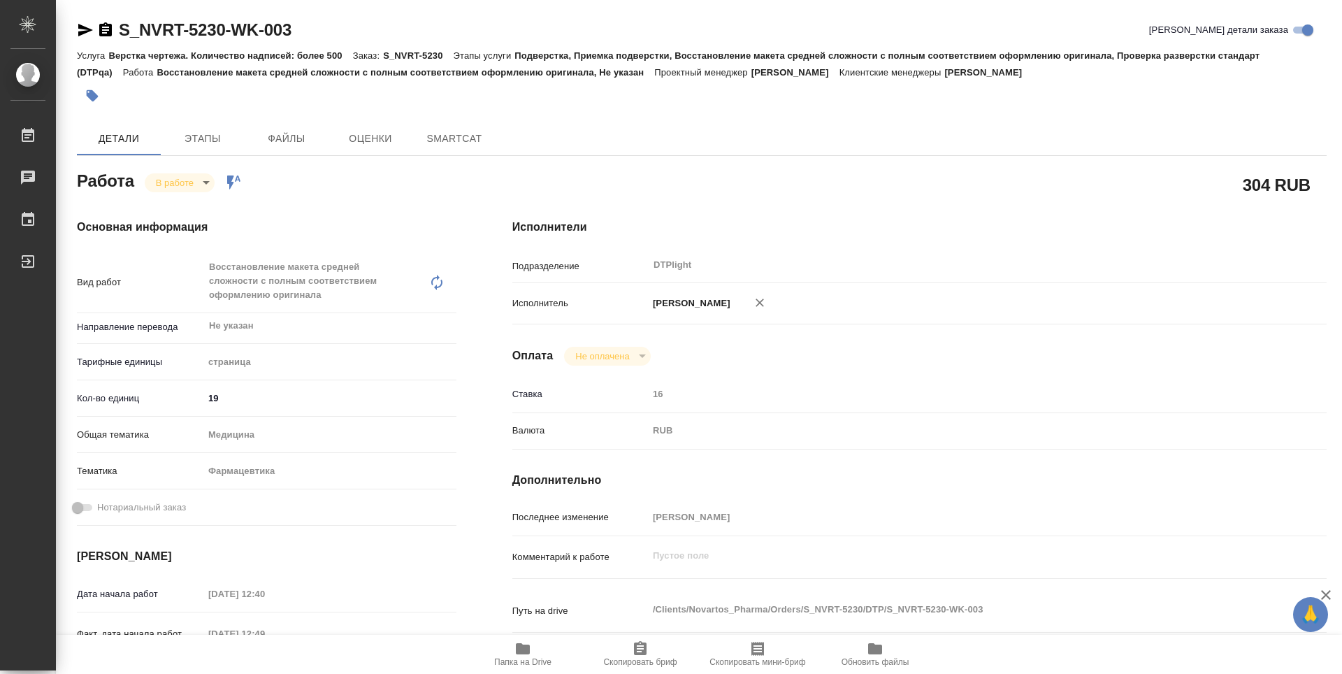
type textarea "x"
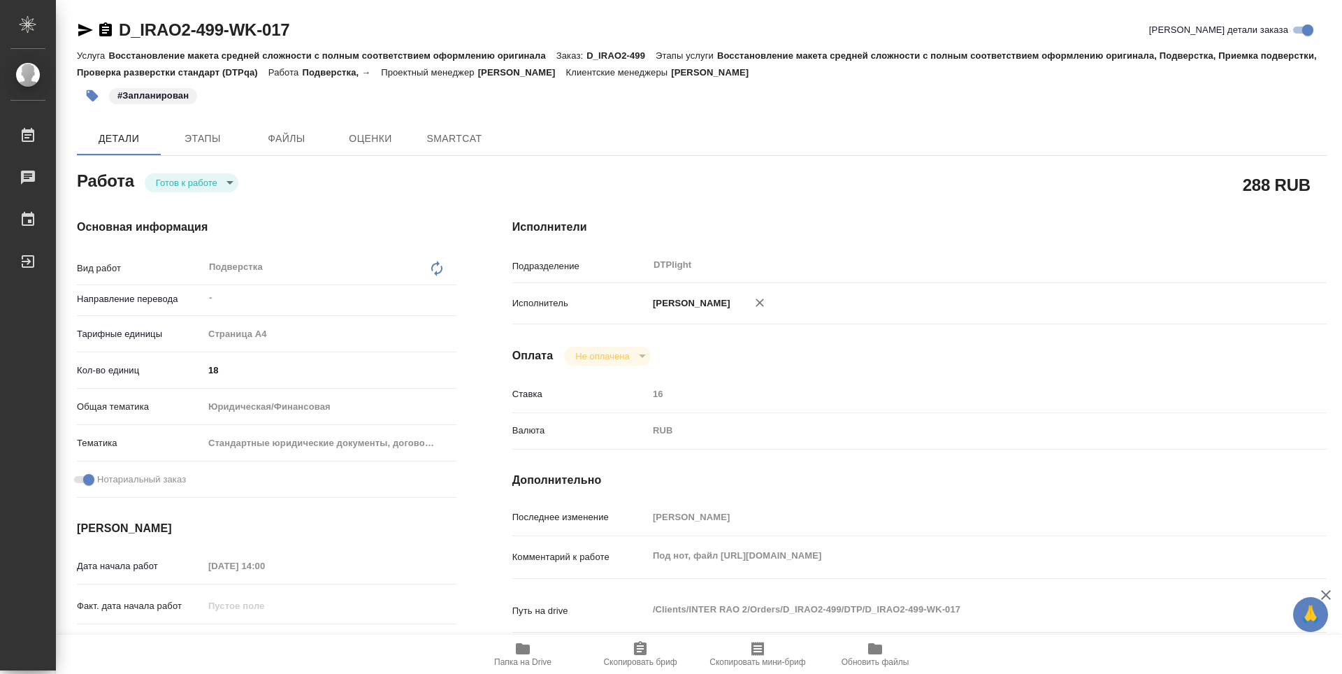
type textarea "x"
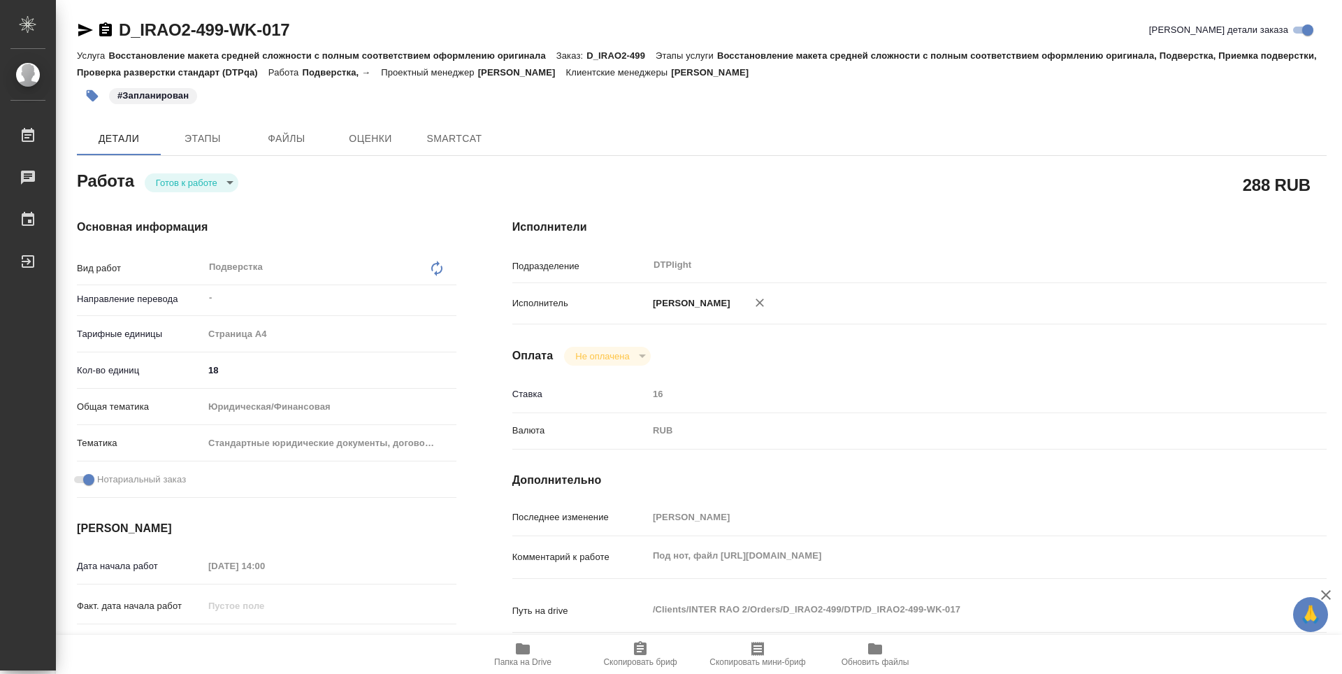
type textarea "x"
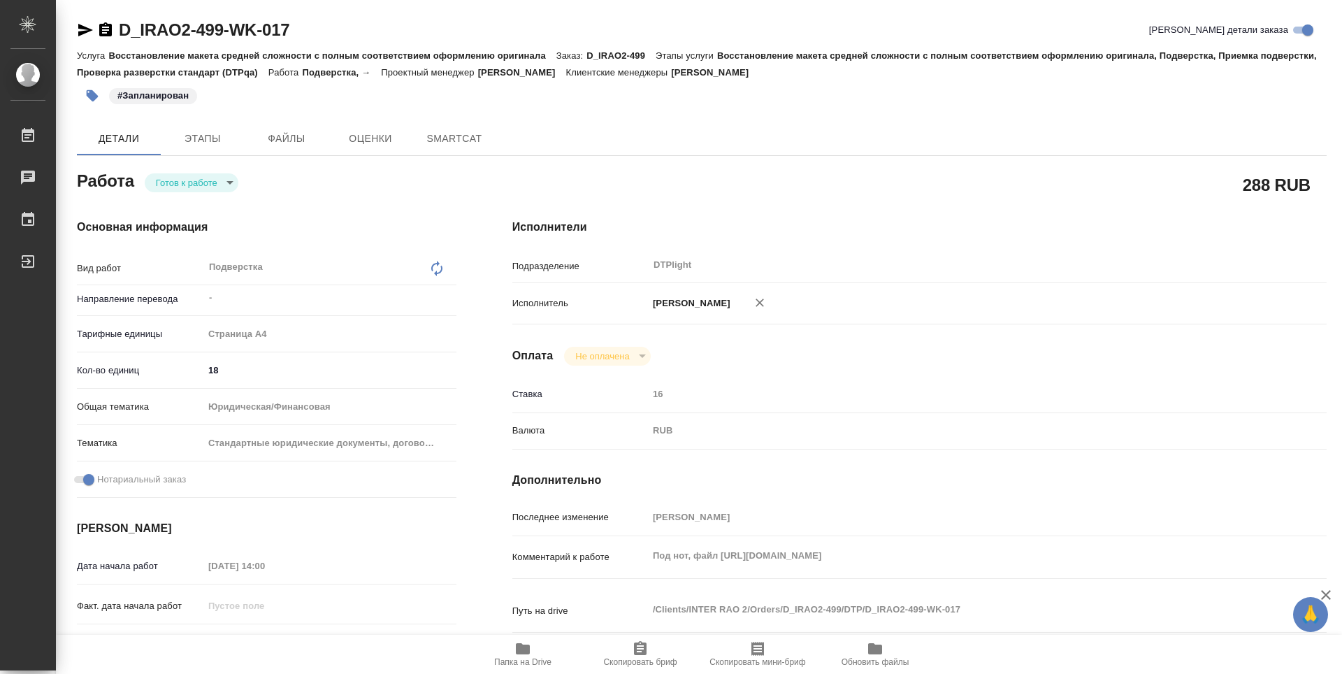
type textarea "x"
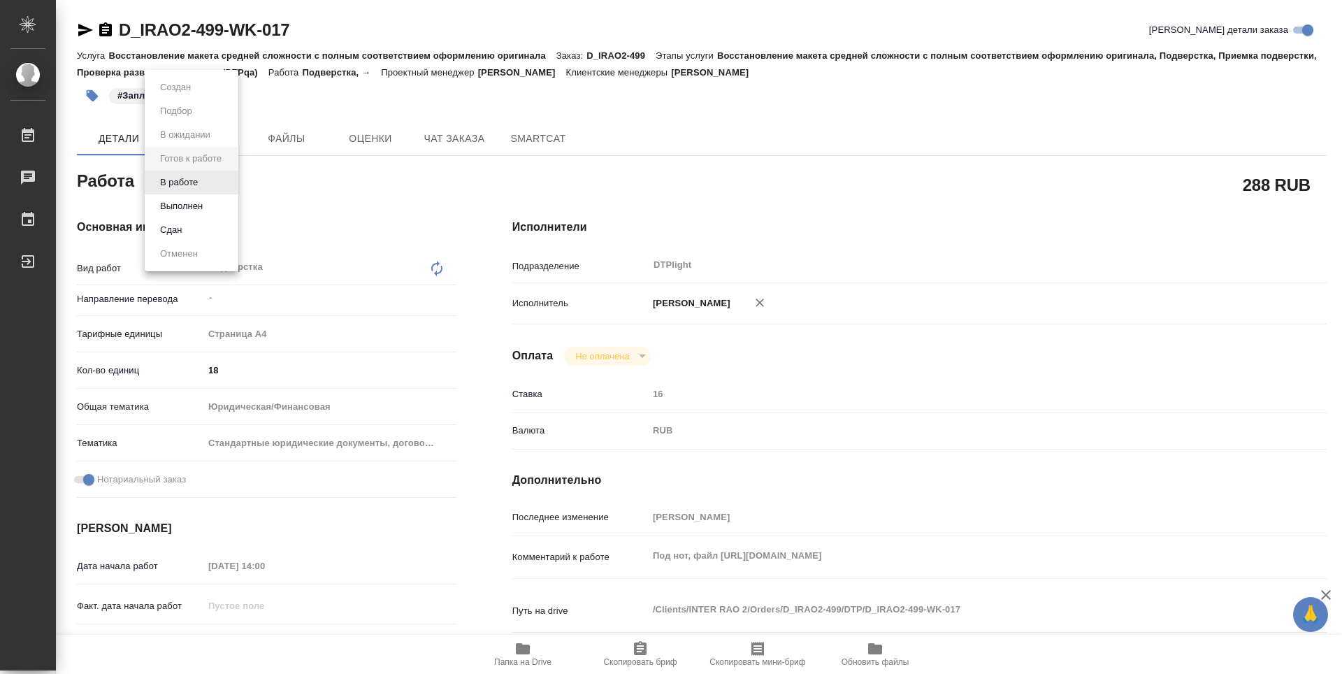
click at [222, 189] on body "🙏 .cls-1 fill:#fff; AWATERA Guselnikov Roman Работы Чаты График Выйти D_IRAO2-4…" at bounding box center [671, 337] width 1342 height 674
type textarea "x"
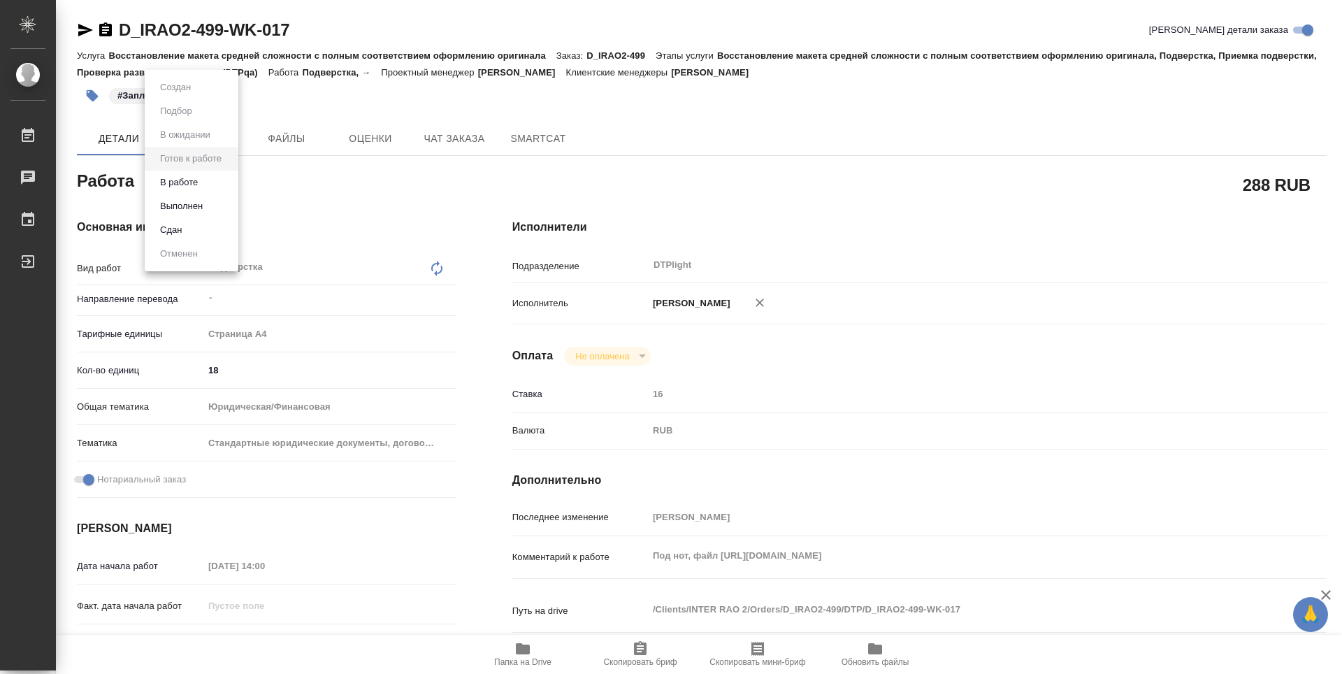
type textarea "x"
click at [190, 188] on button "В работе" at bounding box center [179, 182] width 46 height 15
type textarea "x"
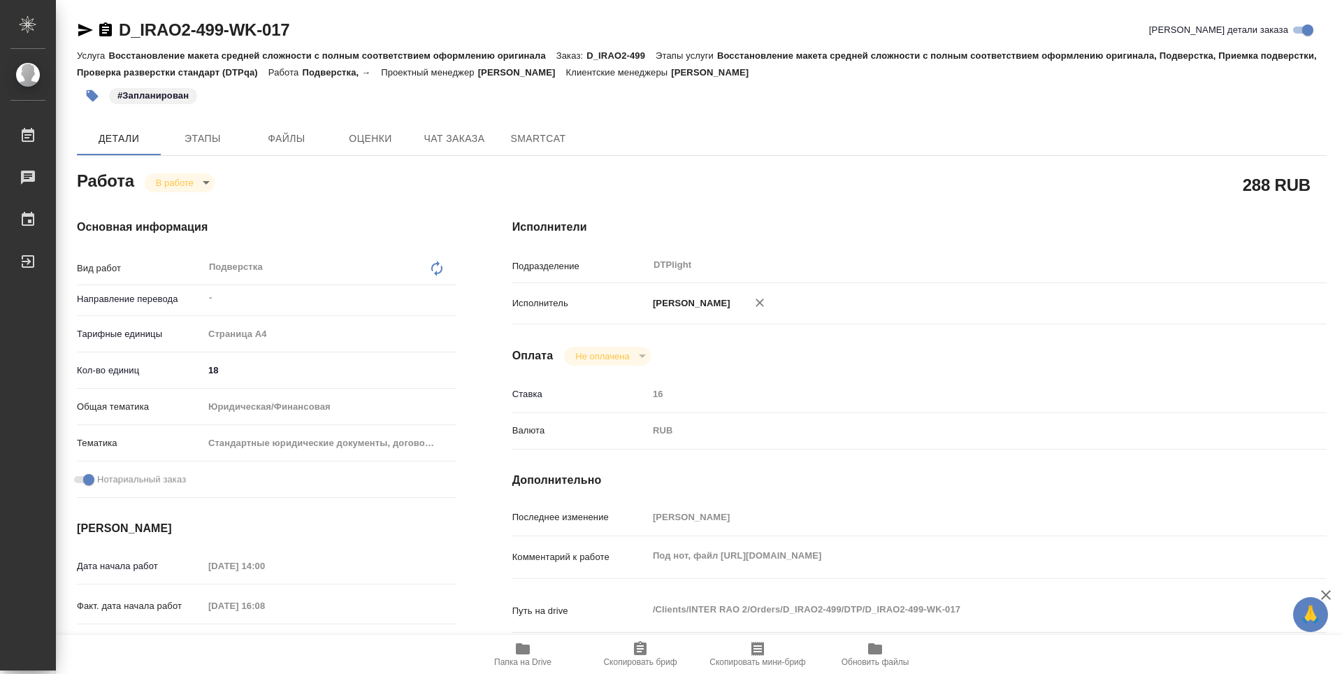
type textarea "x"
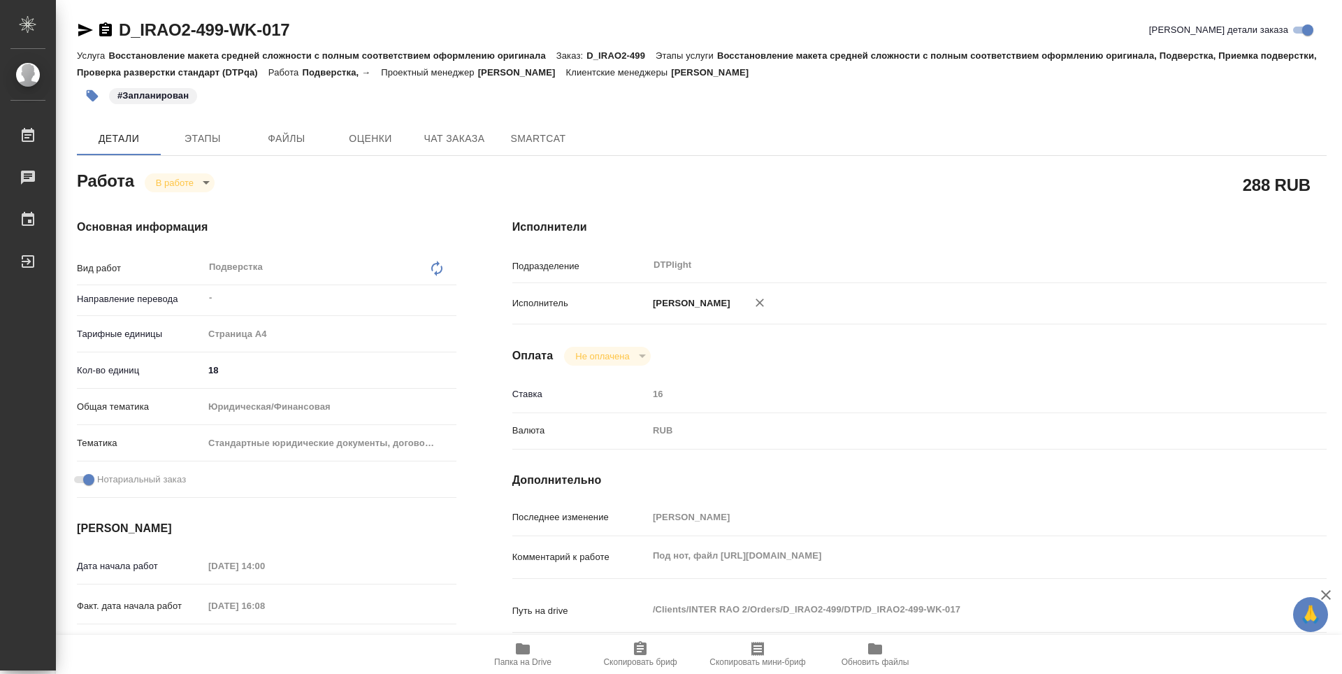
type textarea "x"
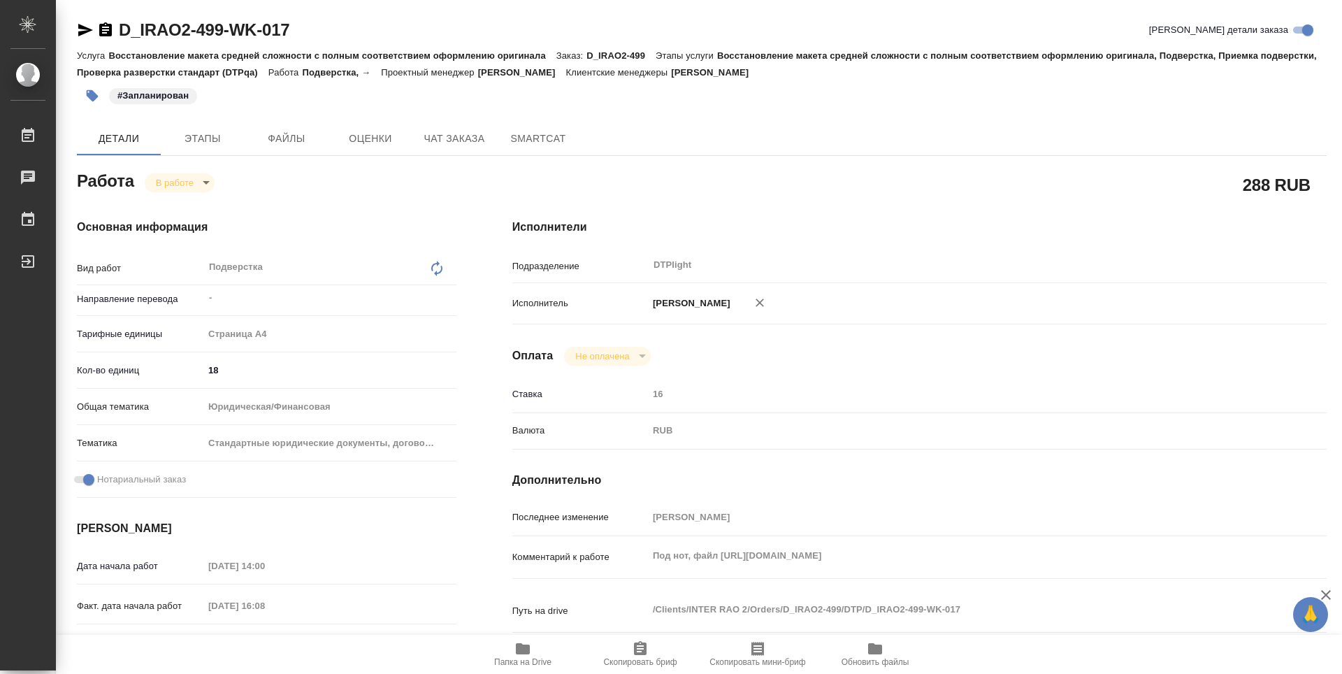
type textarea "x"
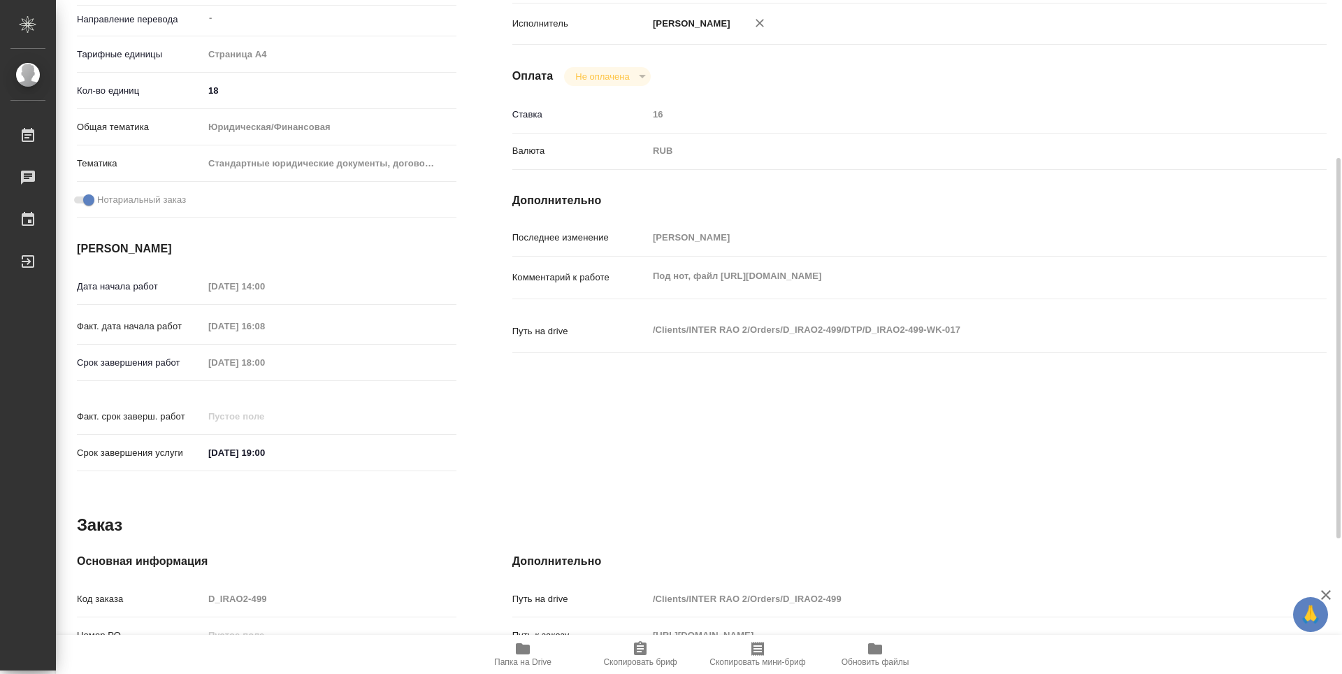
scroll to position [349, 0]
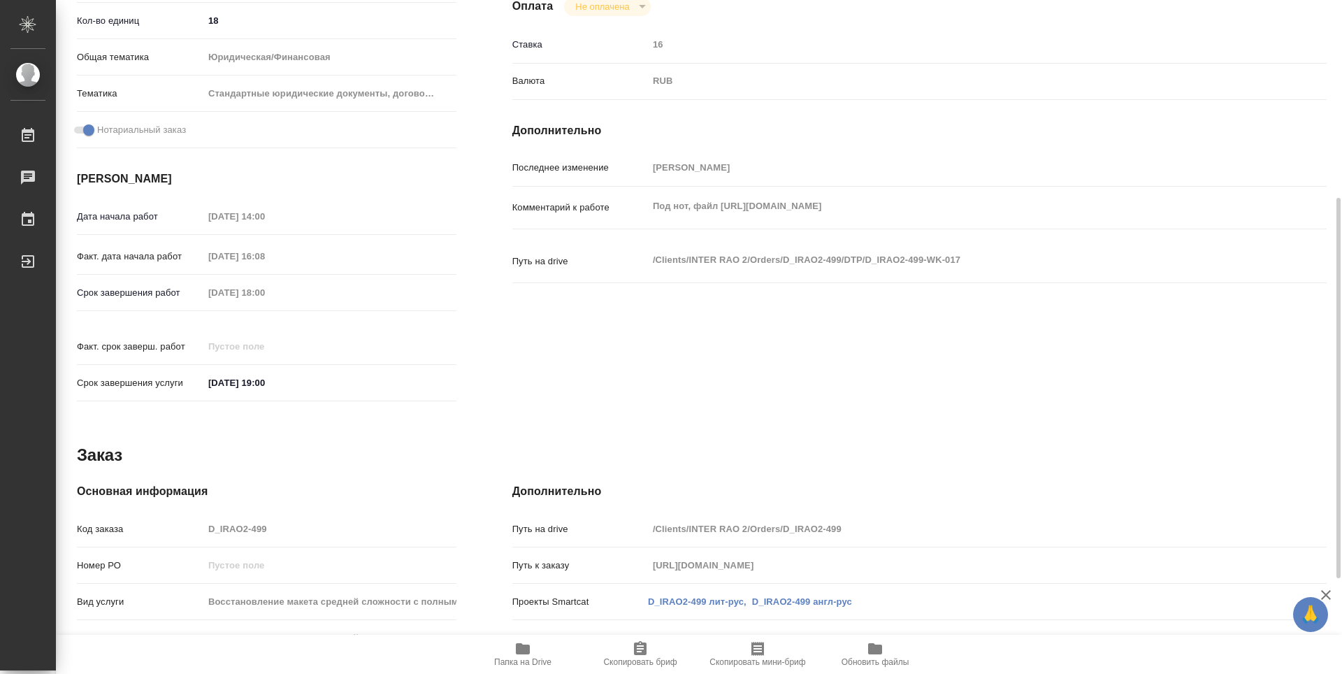
click at [509, 667] on button "Папка на Drive" at bounding box center [522, 654] width 117 height 39
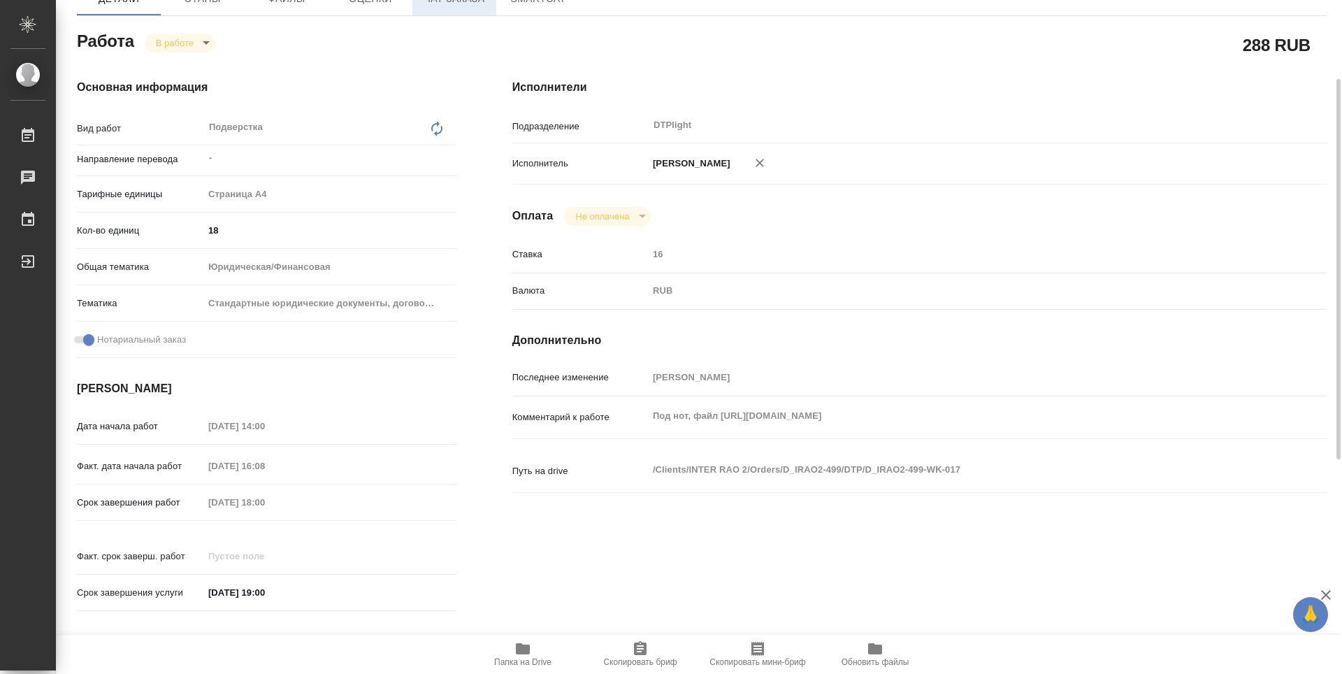
scroll to position [0, 0]
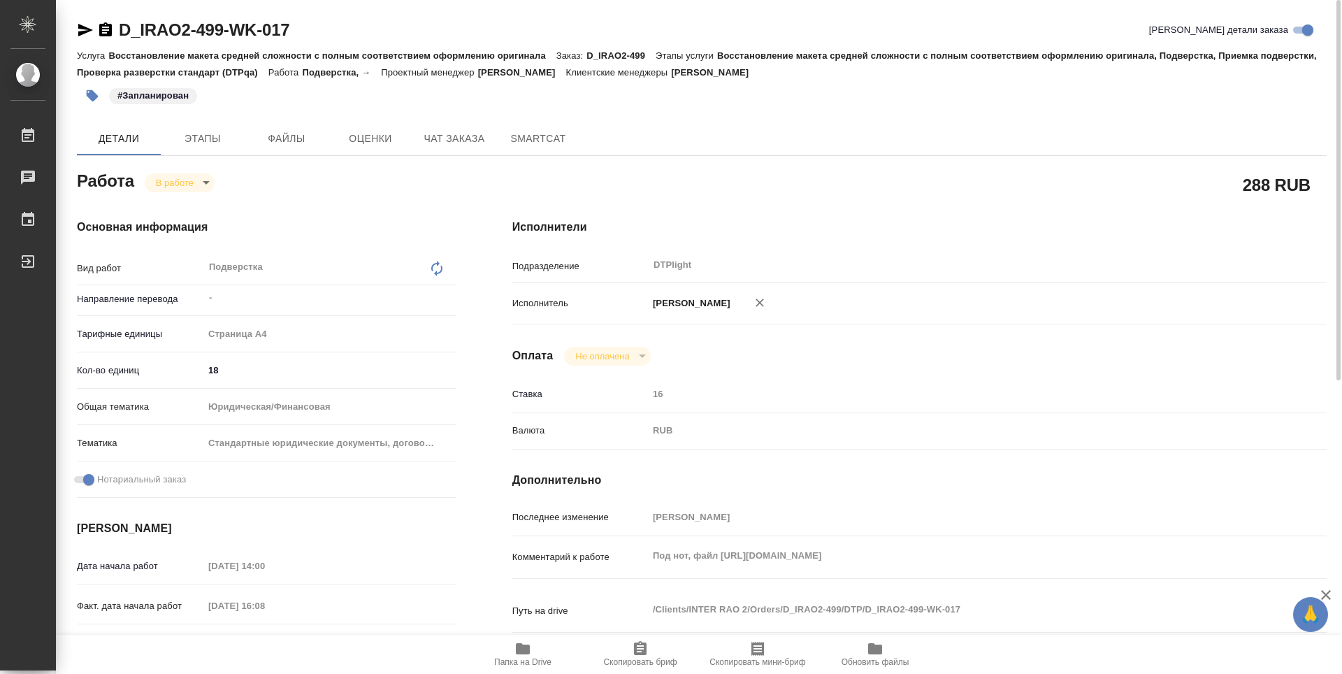
click at [105, 31] on icon "button" at bounding box center [105, 29] width 13 height 14
click at [232, 141] on span "Этапы" at bounding box center [202, 138] width 67 height 17
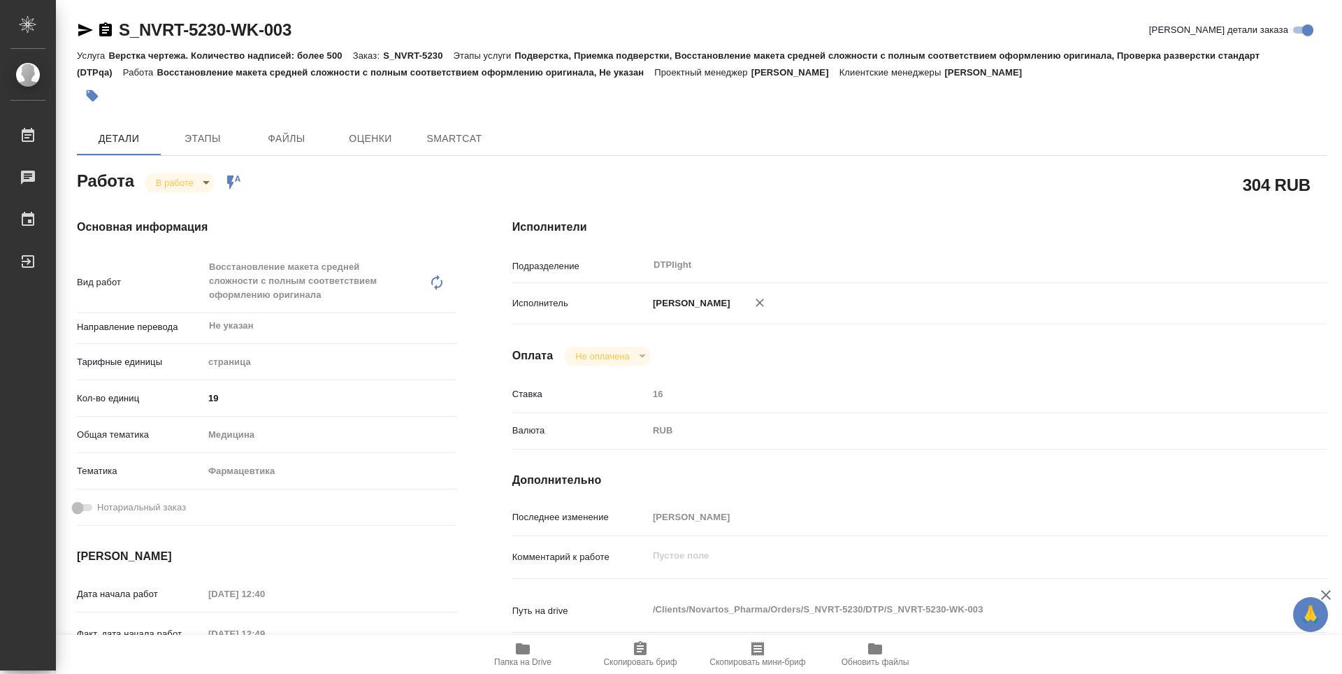
type textarea "x"
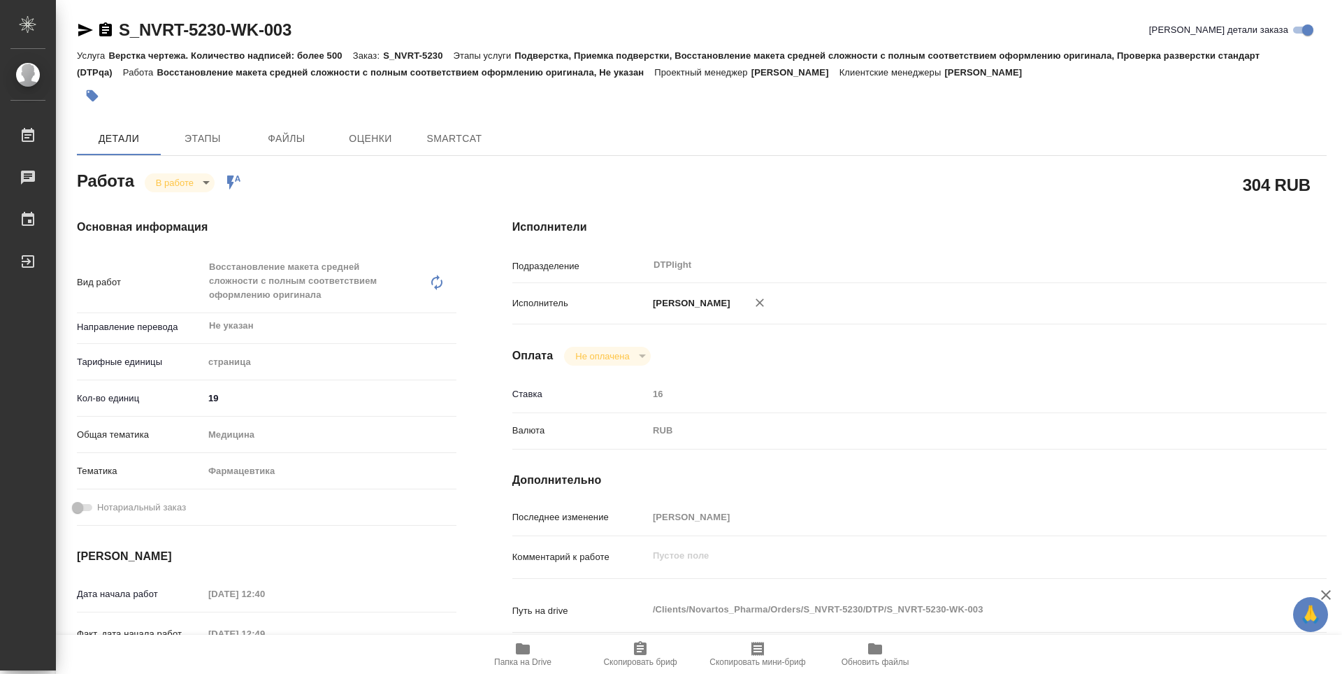
type textarea "x"
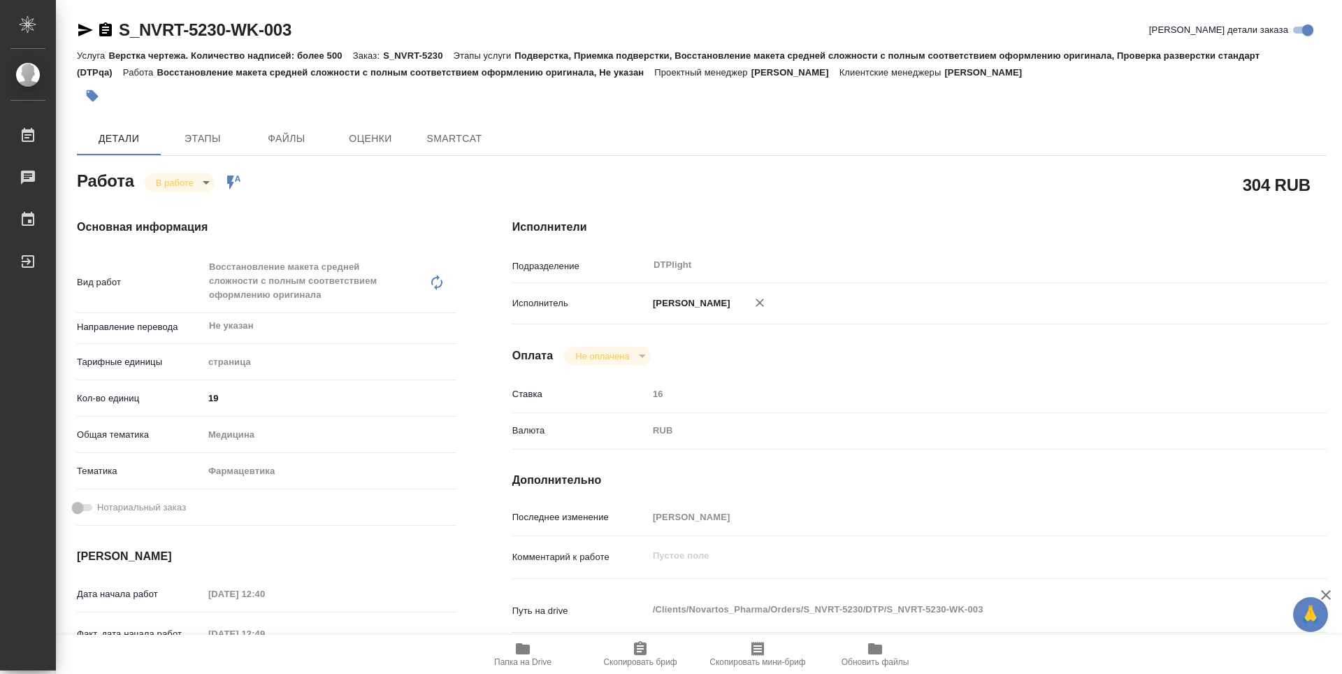
type textarea "x"
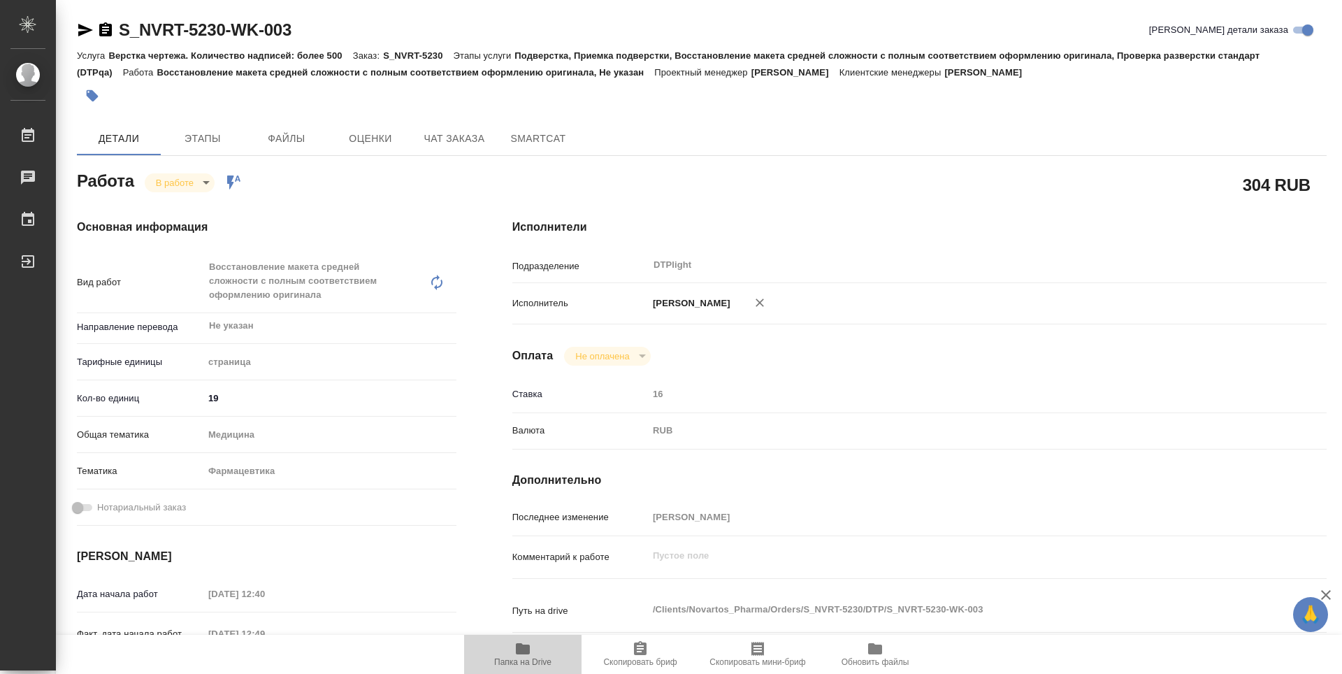
click at [517, 648] on icon "button" at bounding box center [523, 648] width 14 height 11
type textarea "x"
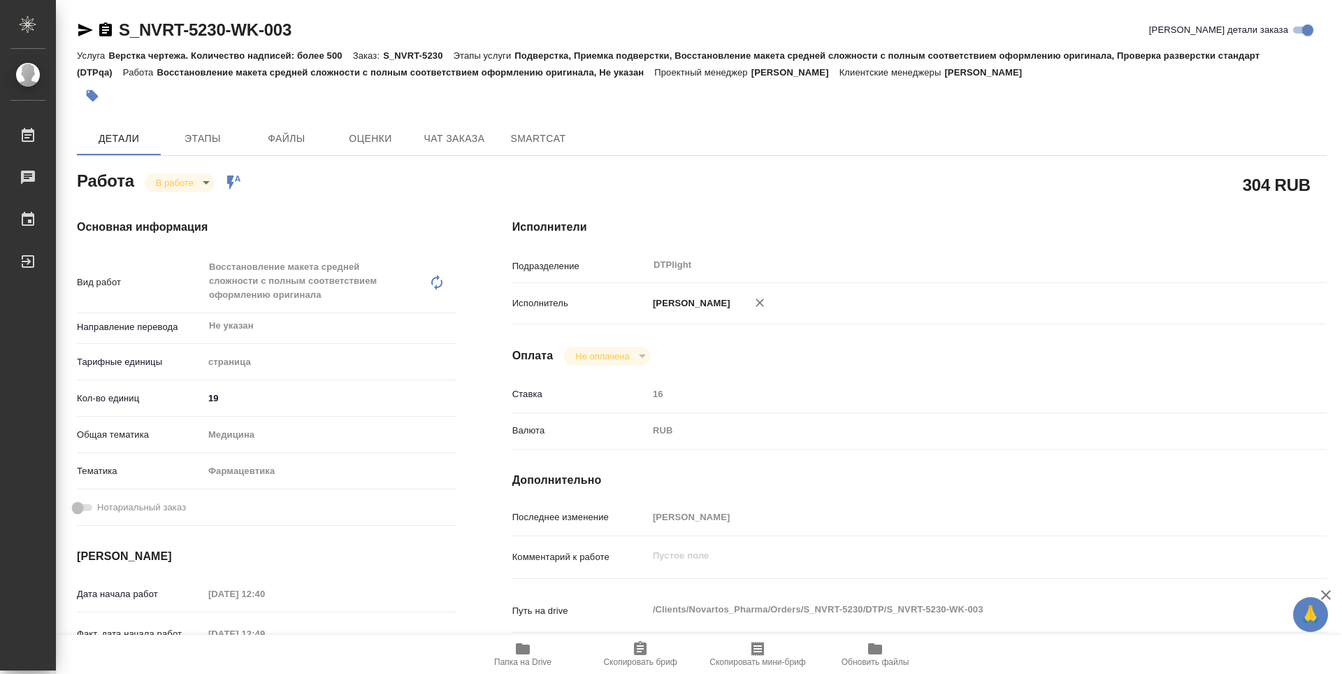
type textarea "x"
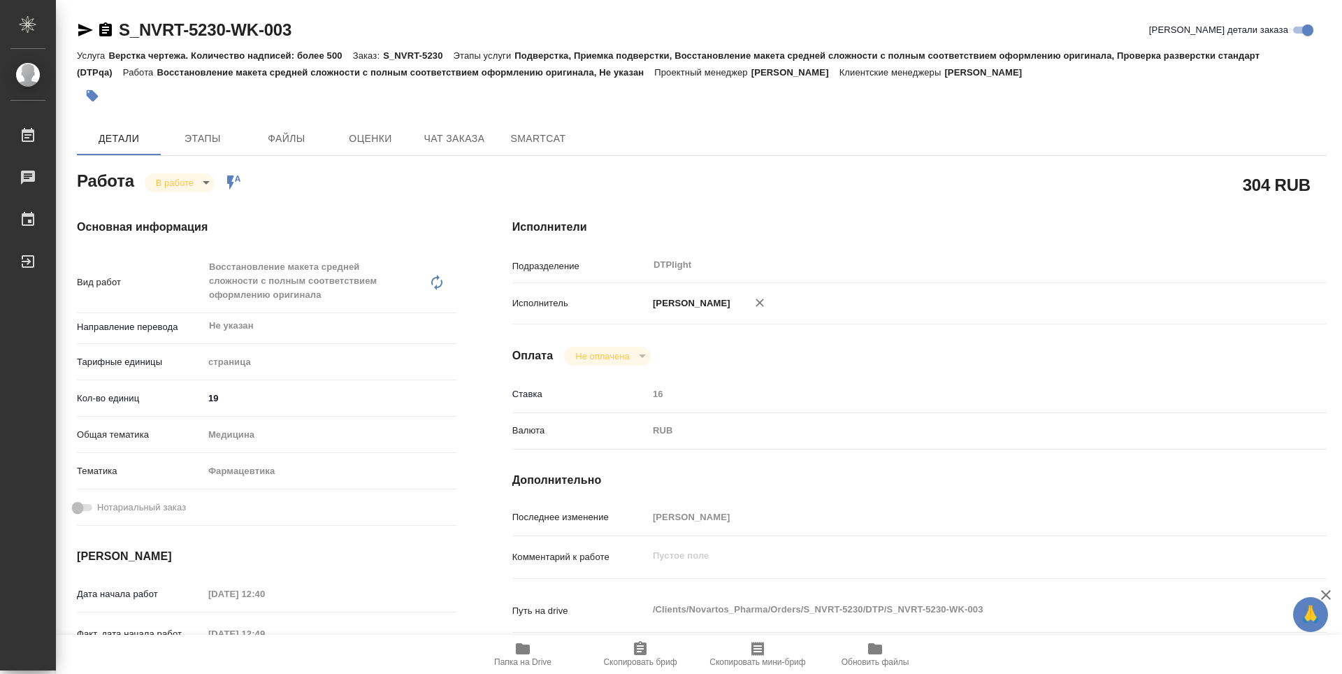
type textarea "x"
click at [207, 177] on body "🙏 .cls-1 fill:#fff; AWATERA Guselnikov Roman Работы 0 Чаты График Выйти S_NVRT-…" at bounding box center [671, 337] width 1342 height 674
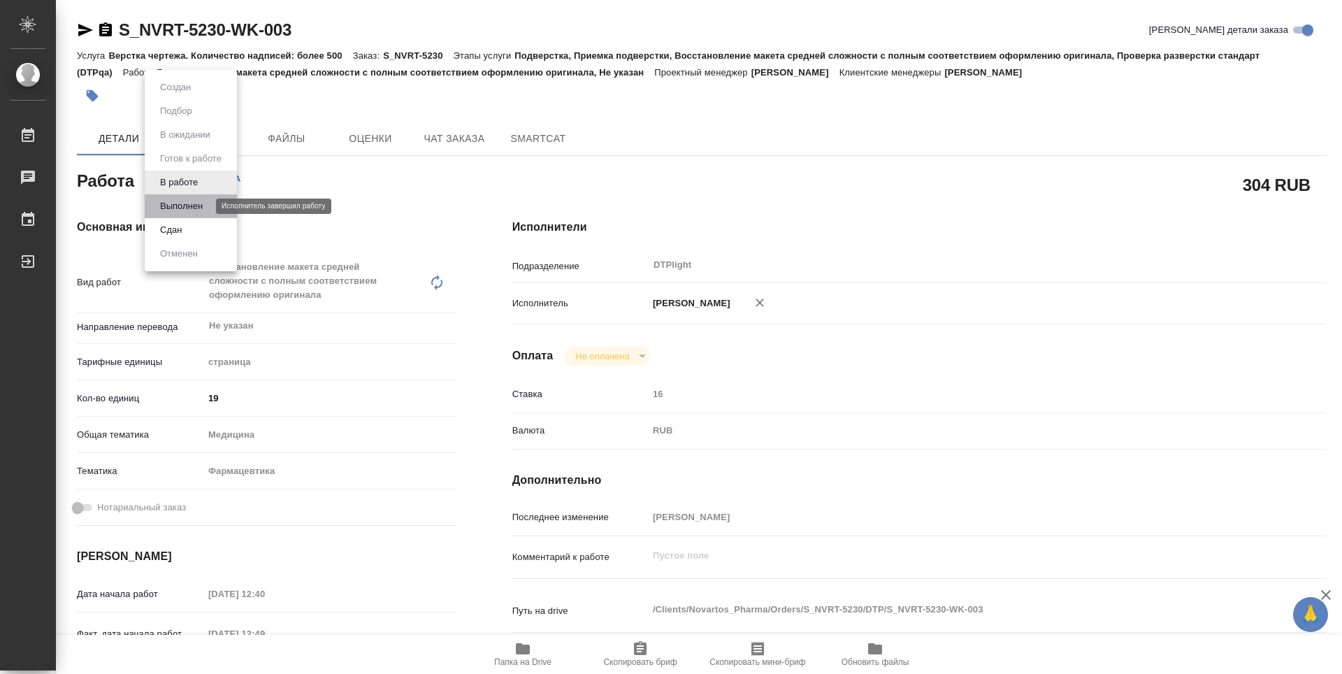
click at [185, 202] on button "Выполнен" at bounding box center [181, 205] width 51 height 15
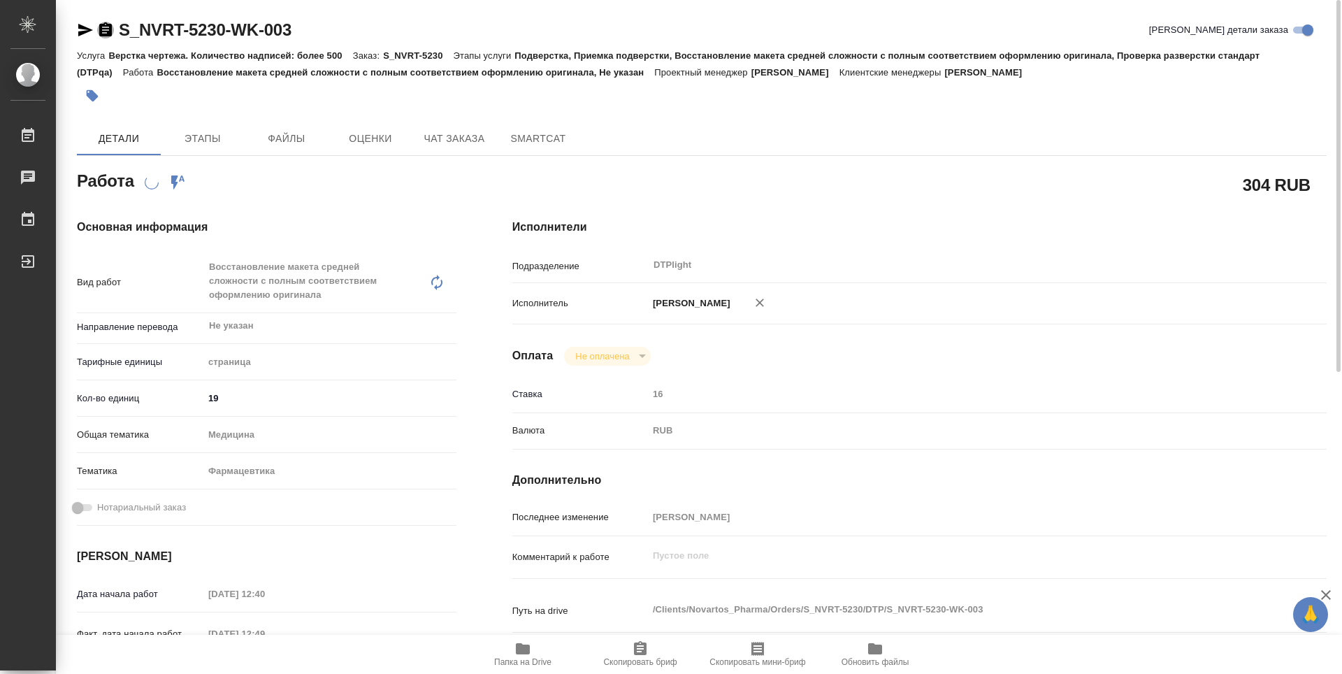
click at [101, 23] on icon "button" at bounding box center [105, 30] width 17 height 17
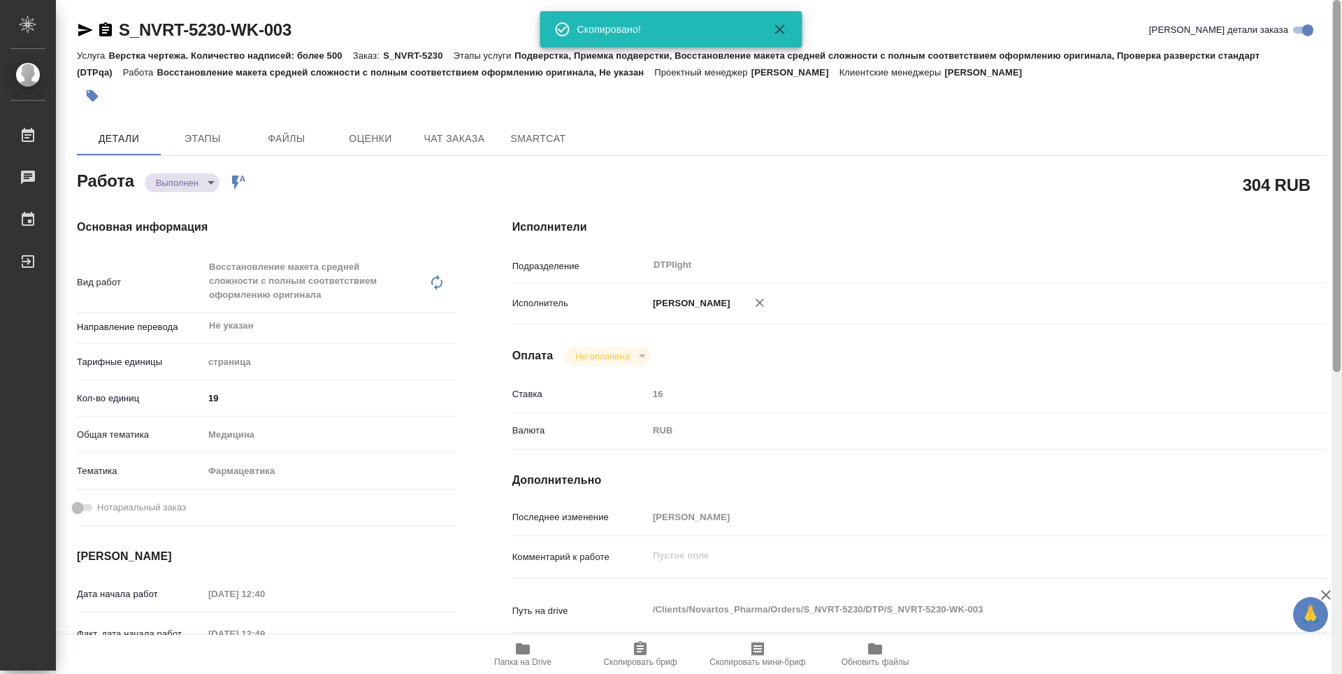
type textarea "x"
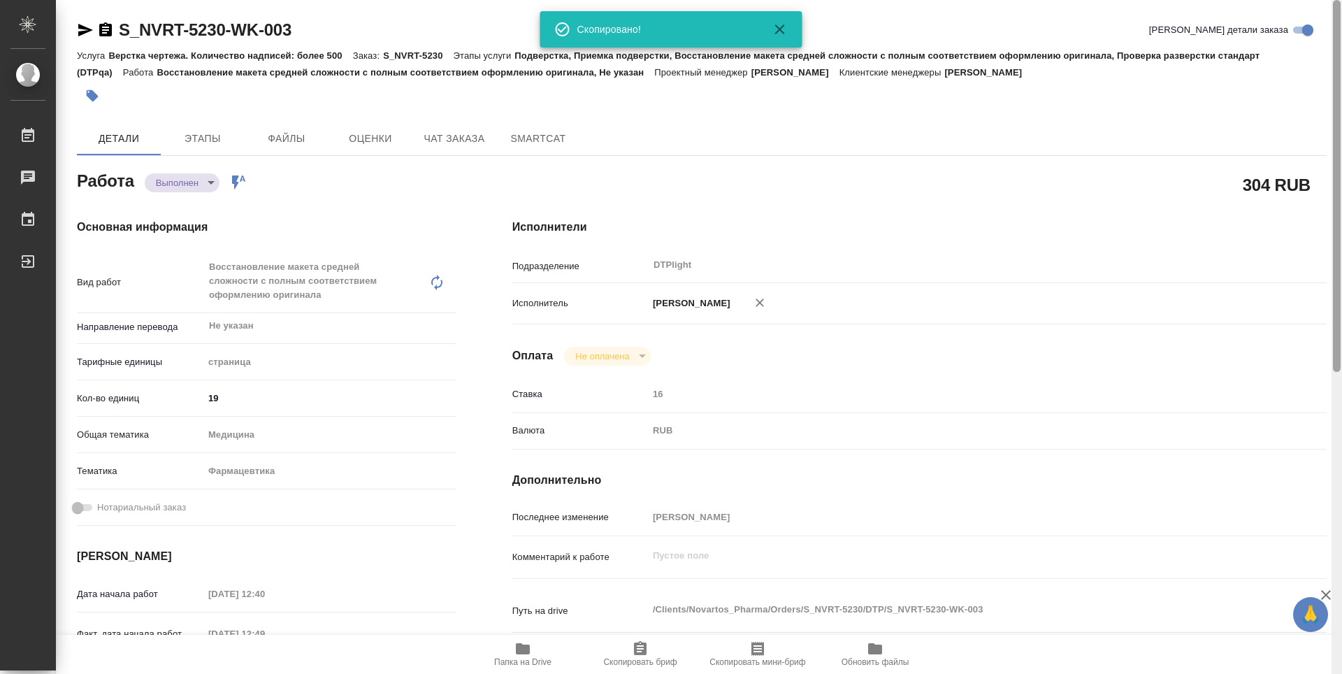
type textarea "x"
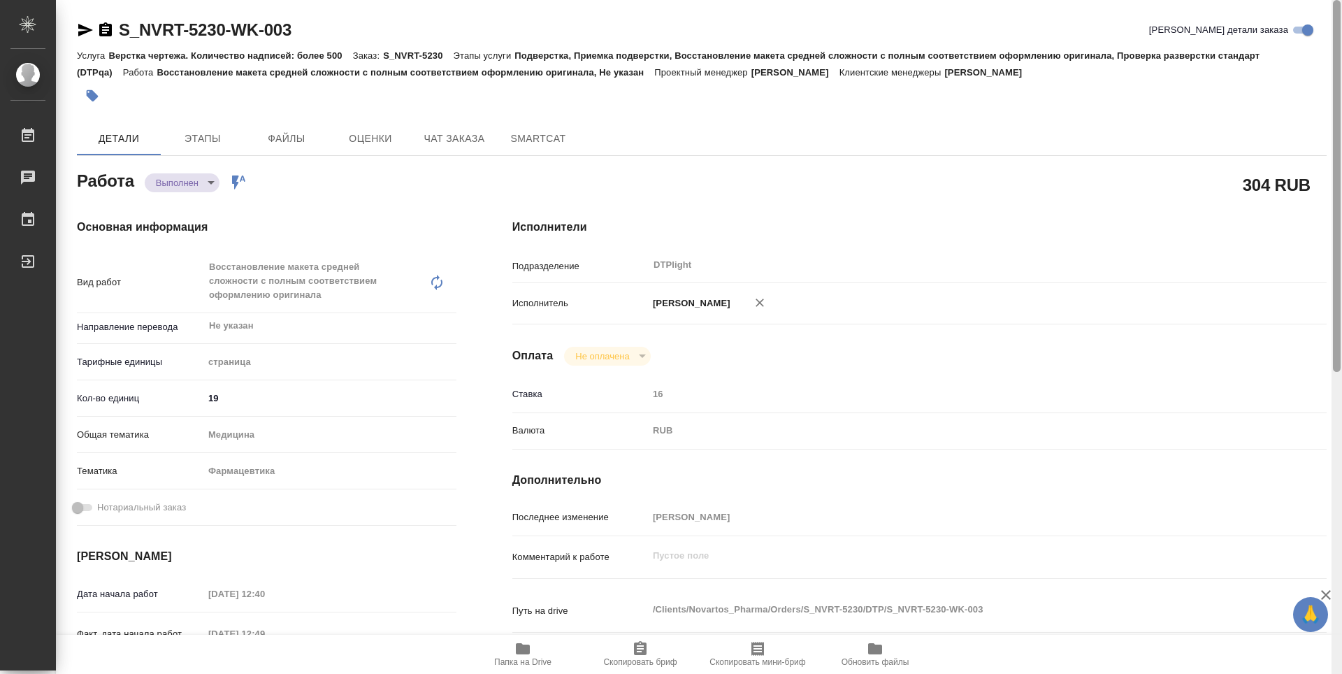
type textarea "x"
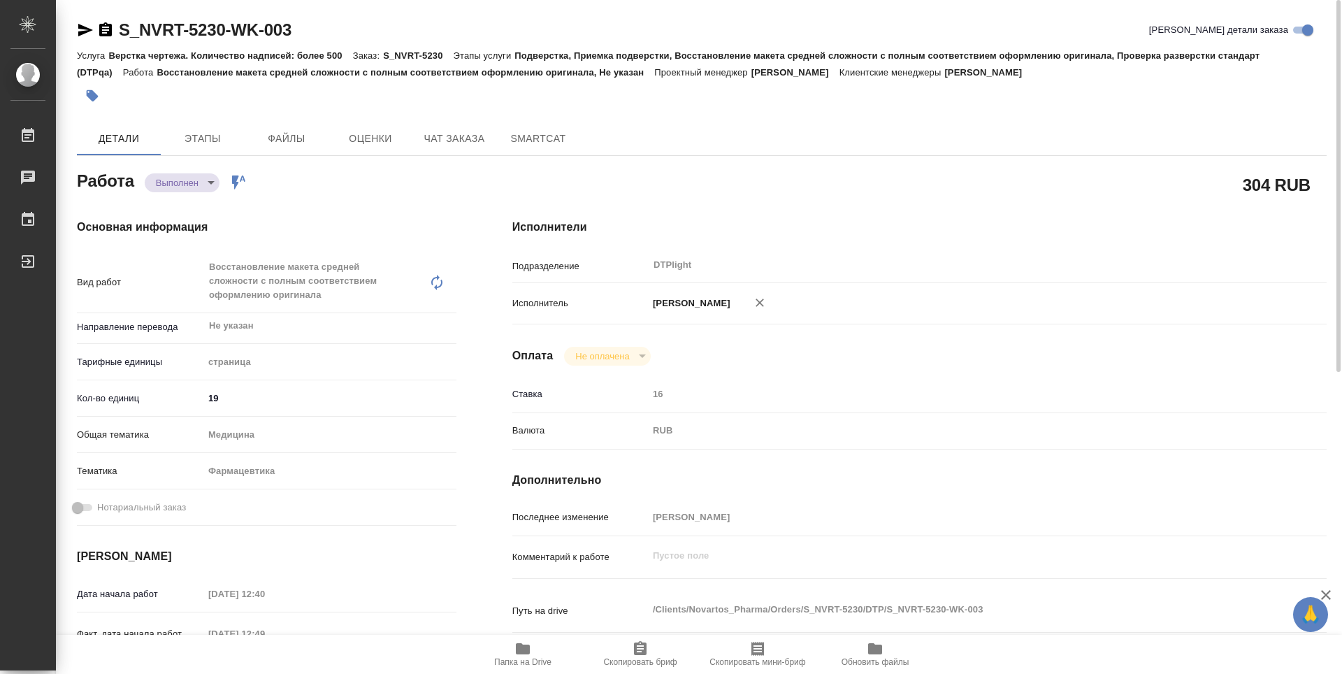
drag, startPoint x: 1040, startPoint y: 190, endPoint x: 1030, endPoint y: 192, distance: 9.9
click at [1039, 190] on div "304 RUB" at bounding box center [919, 184] width 814 height 35
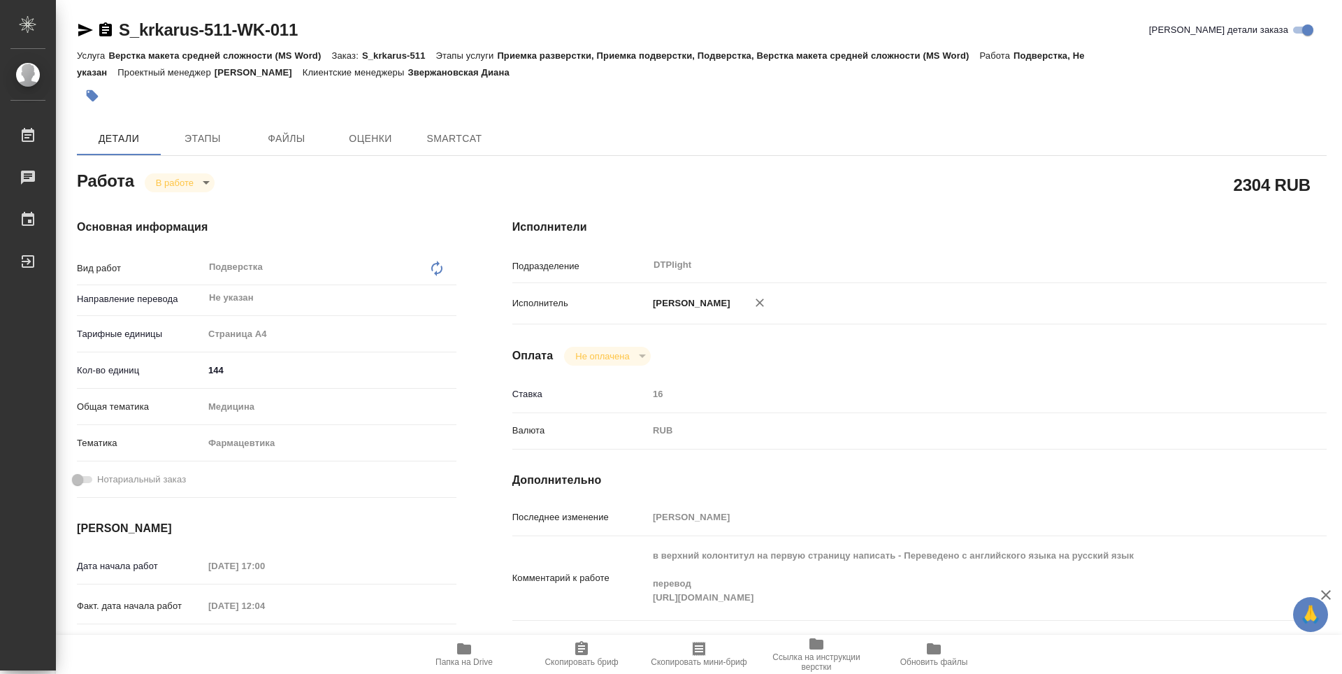
type textarea "x"
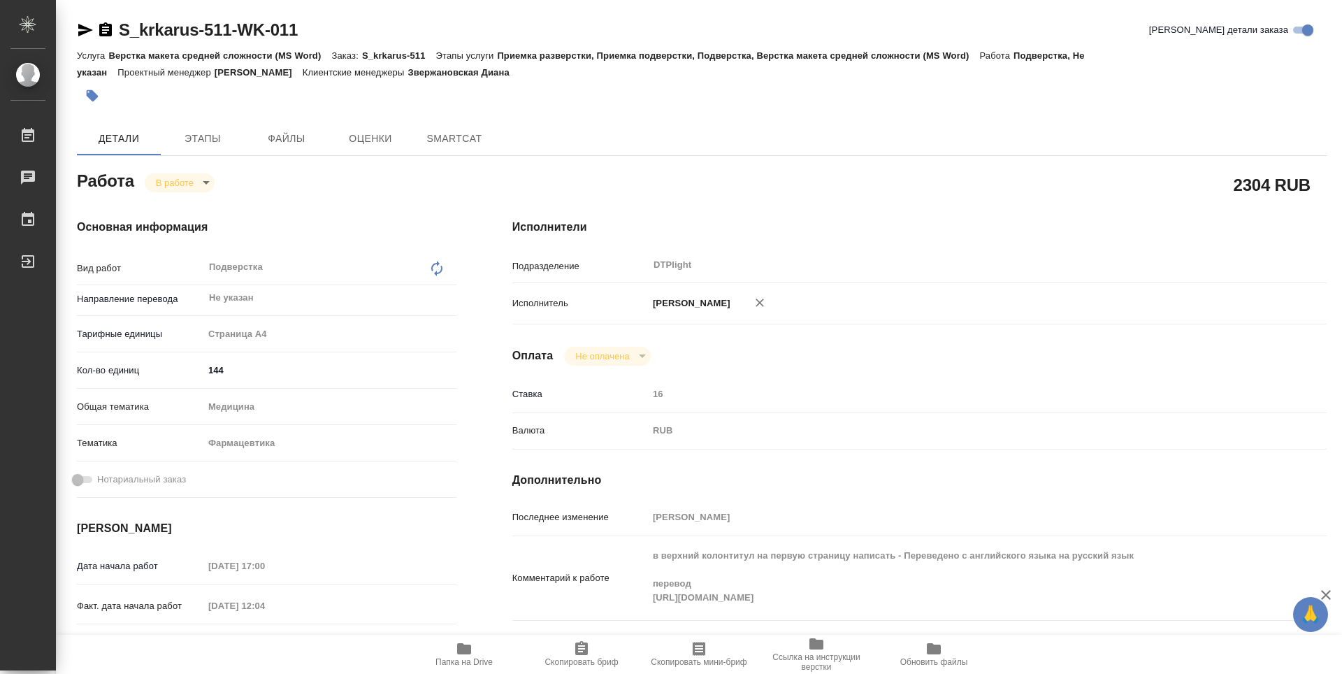
type textarea "x"
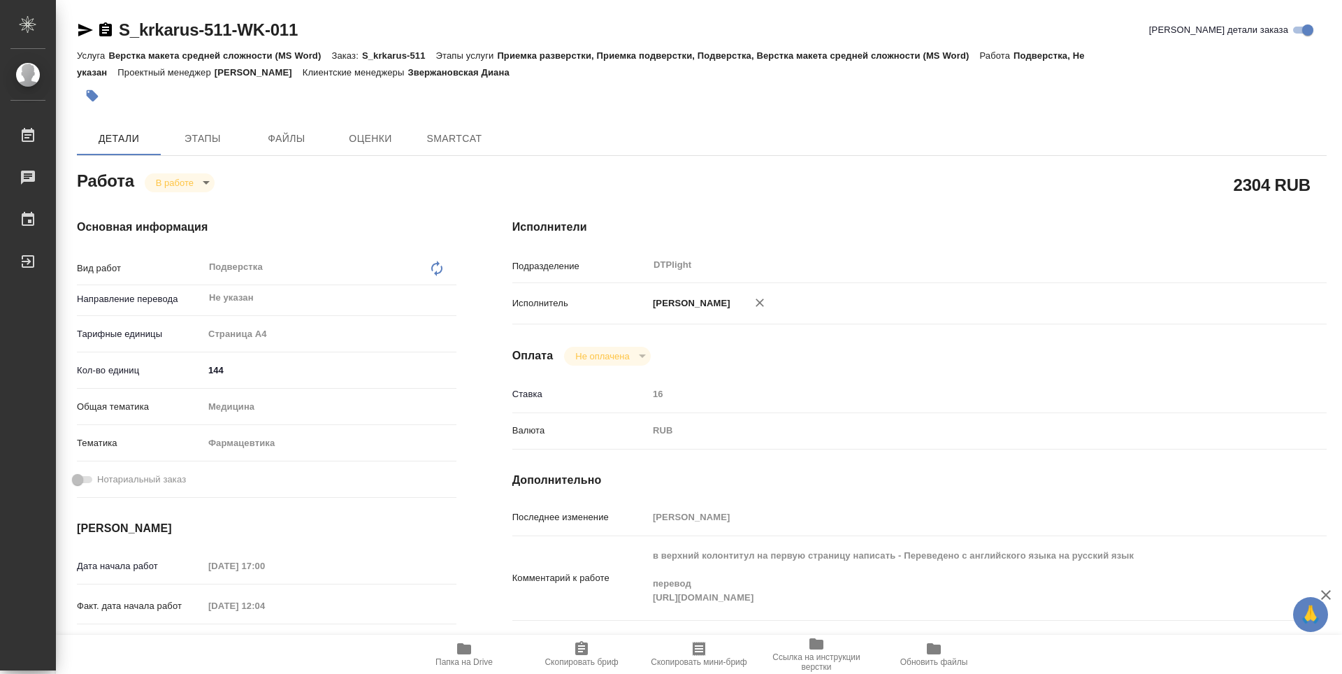
type textarea "x"
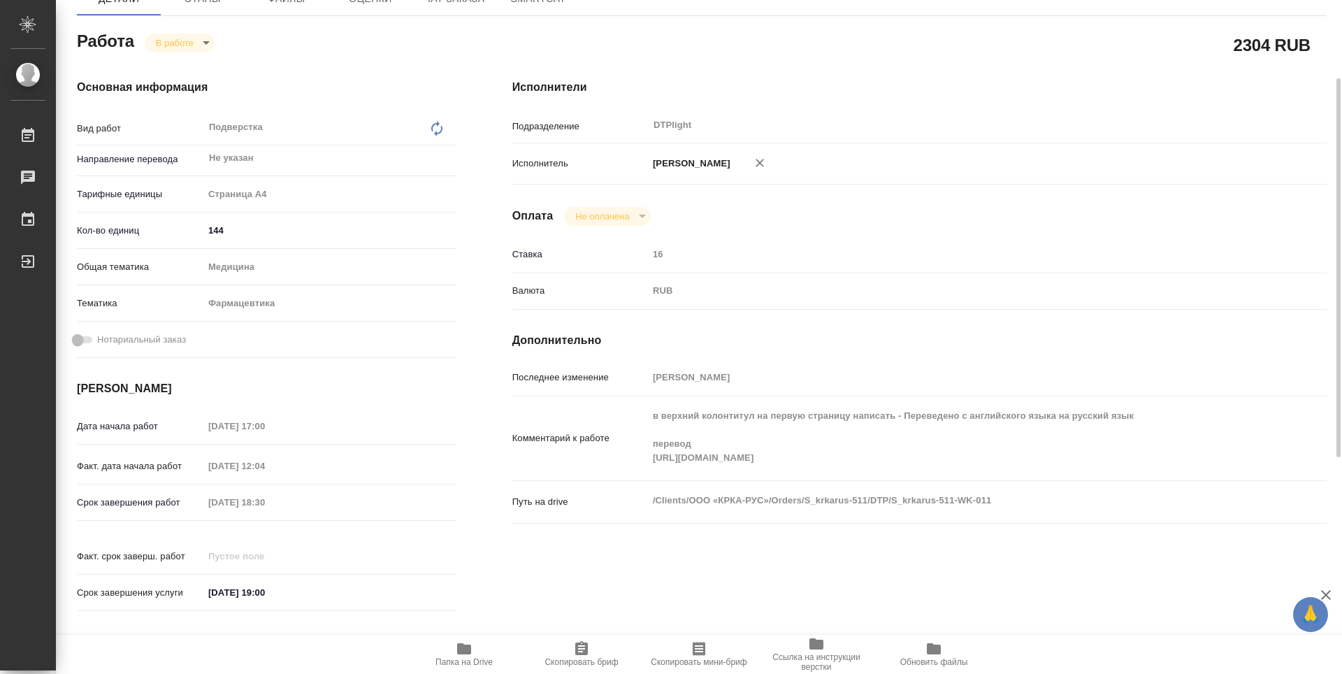
scroll to position [210, 0]
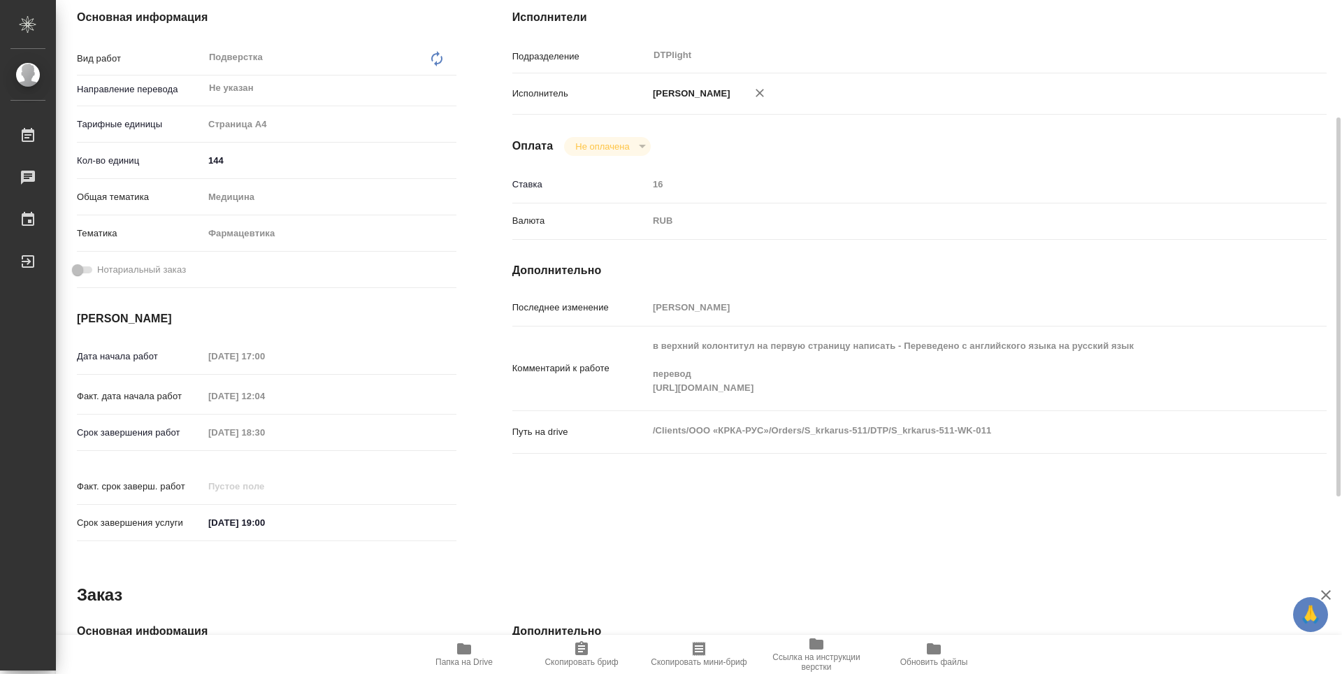
type textarea "x"
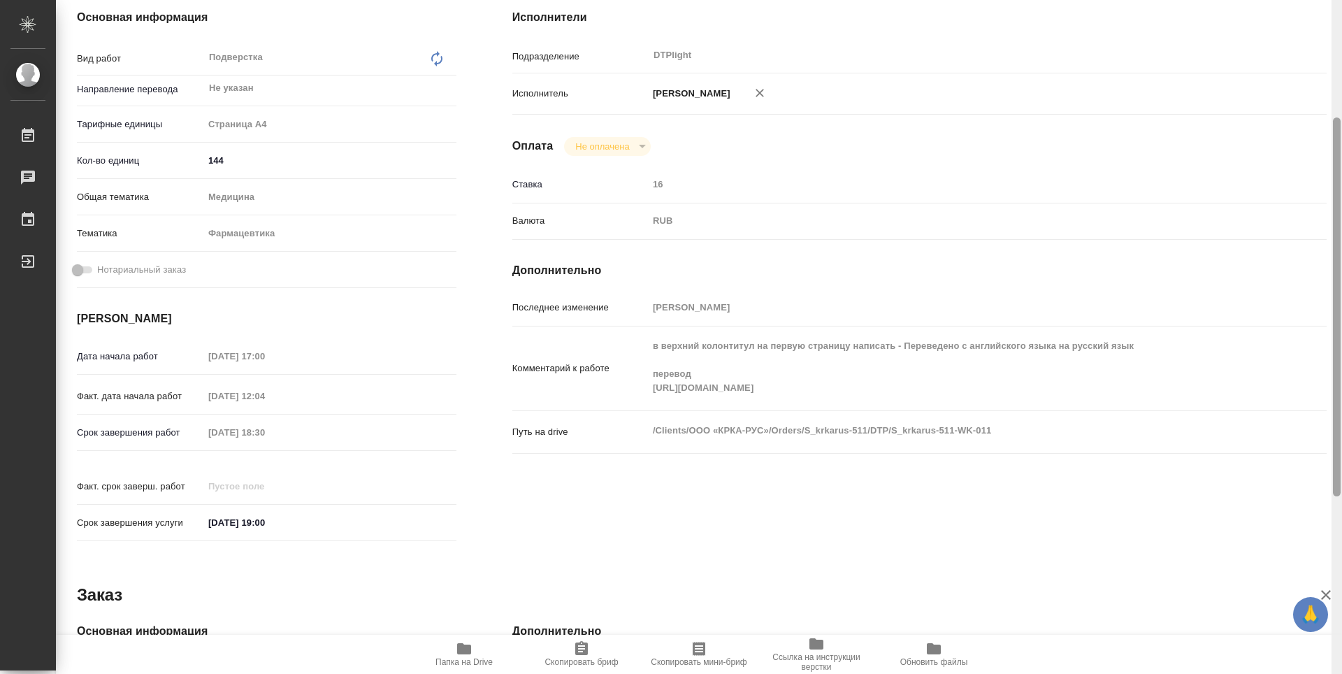
type textarea "x"
